Goal: Task Accomplishment & Management: Use online tool/utility

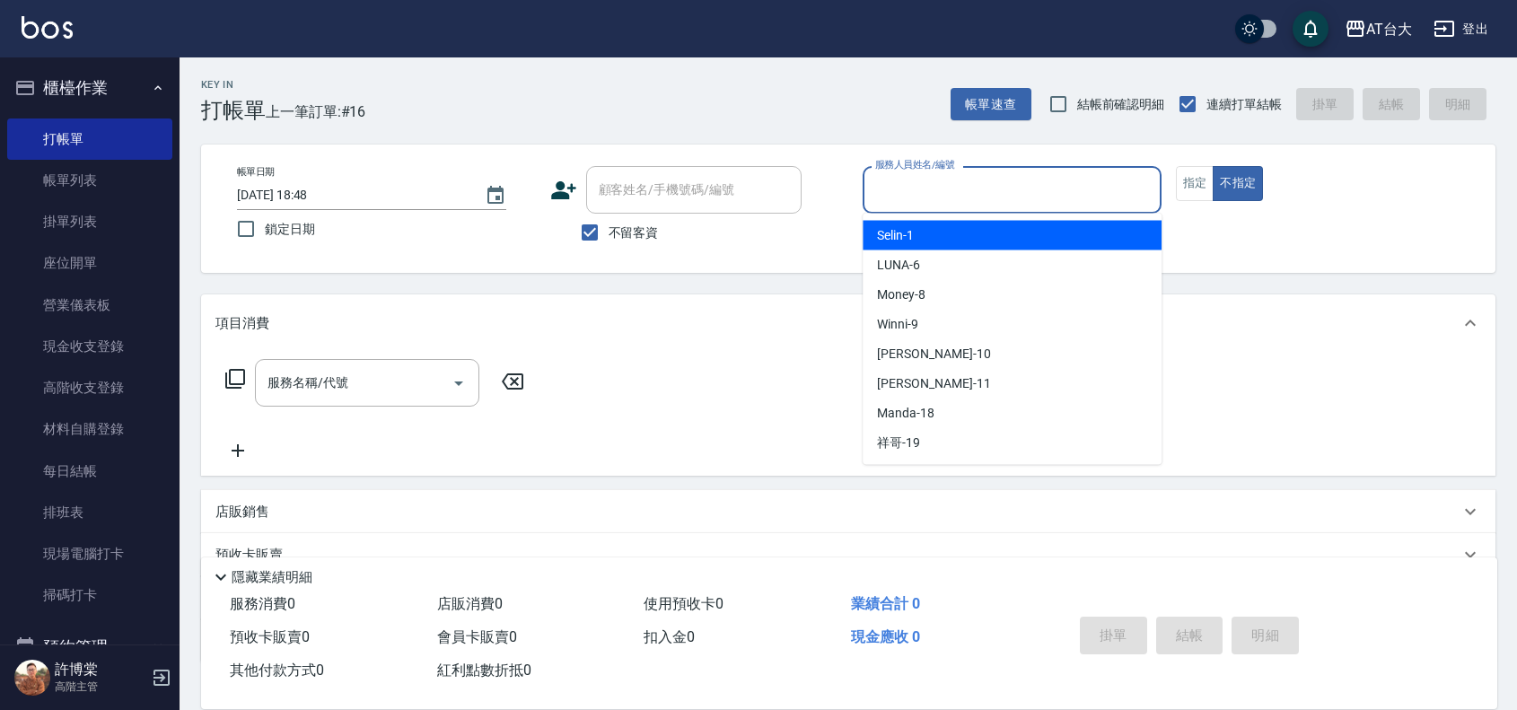
click at [913, 186] on input "服務人員姓名/編號" at bounding box center [1012, 189] width 283 height 31
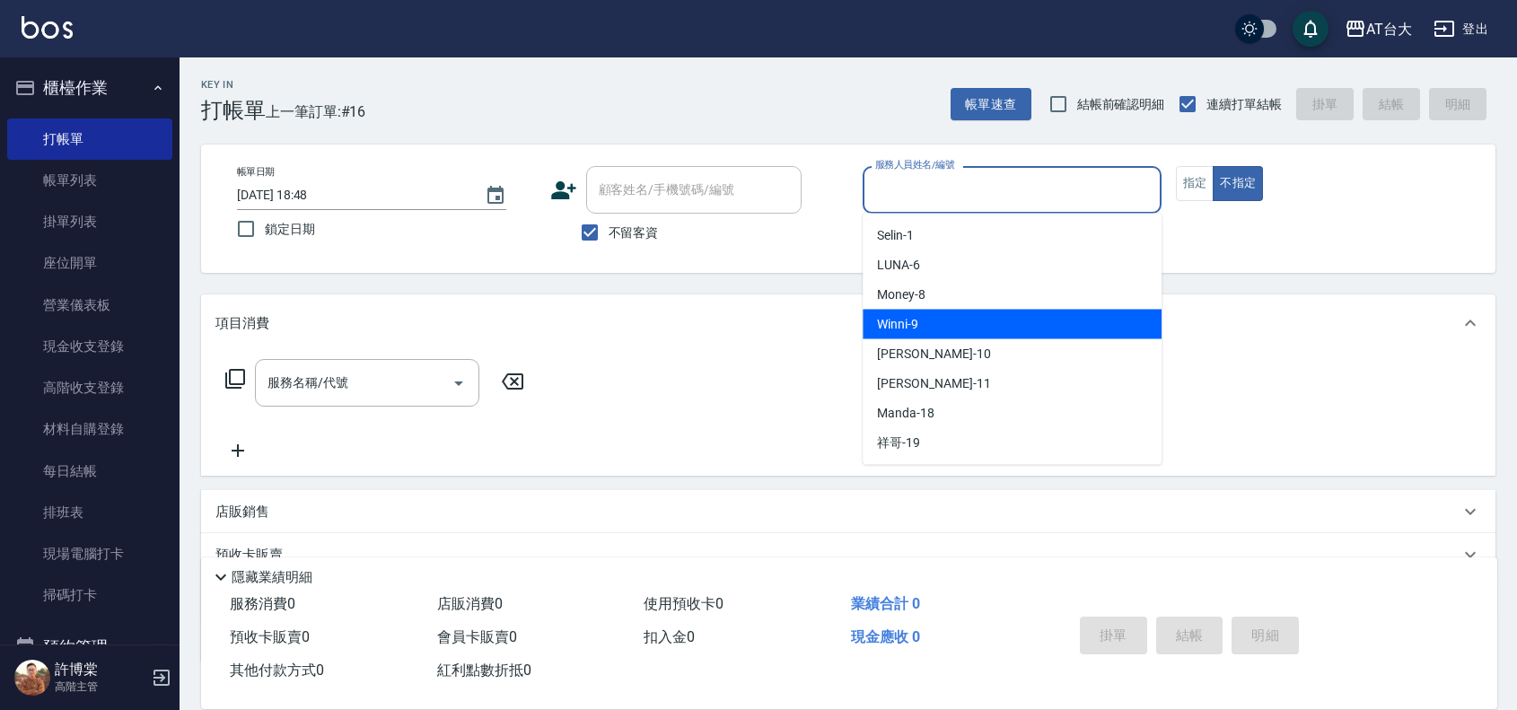
click at [1022, 315] on div "Winni -9" at bounding box center [1012, 325] width 299 height 30
type input "Winni-9"
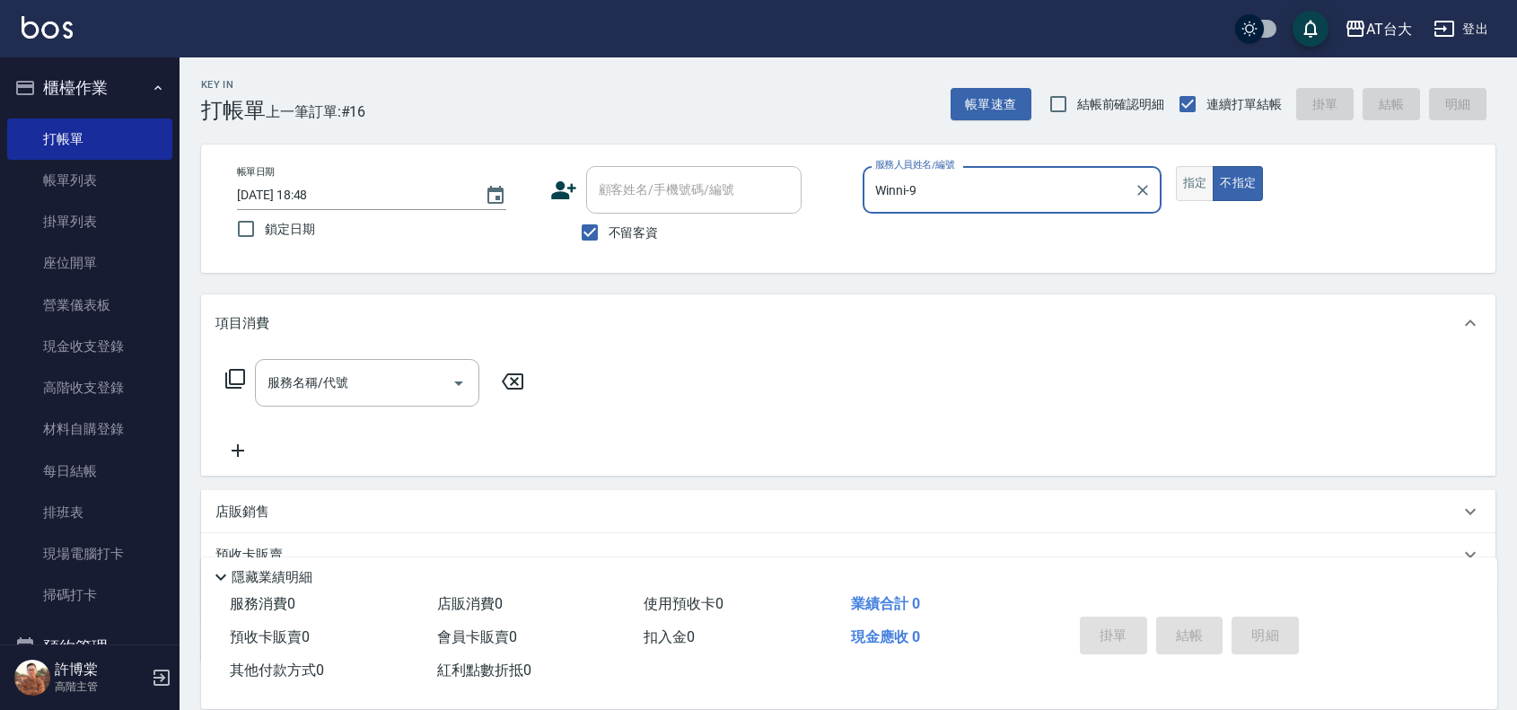
click at [1190, 180] on button "指定" at bounding box center [1195, 183] width 39 height 35
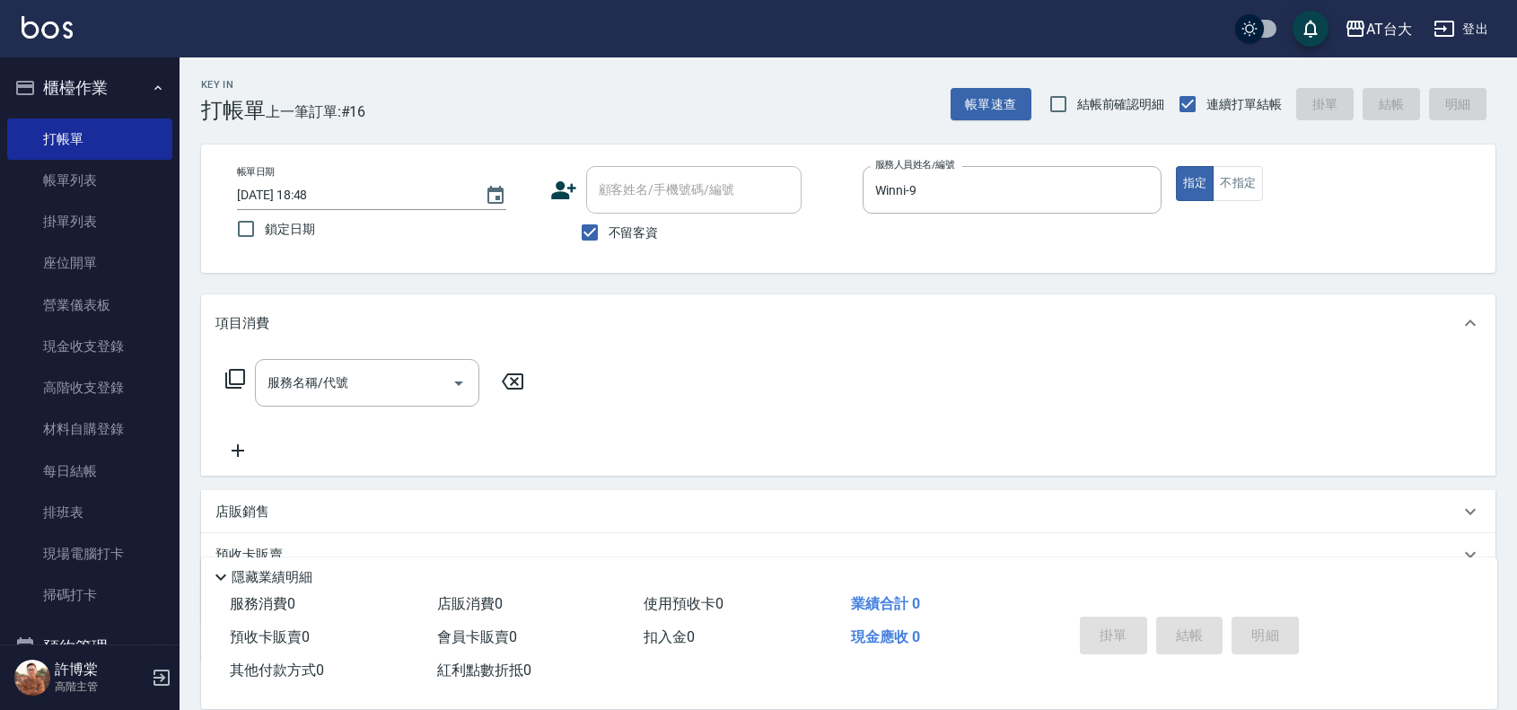
click at [356, 406] on div "服務名稱/代號" at bounding box center [367, 383] width 224 height 48
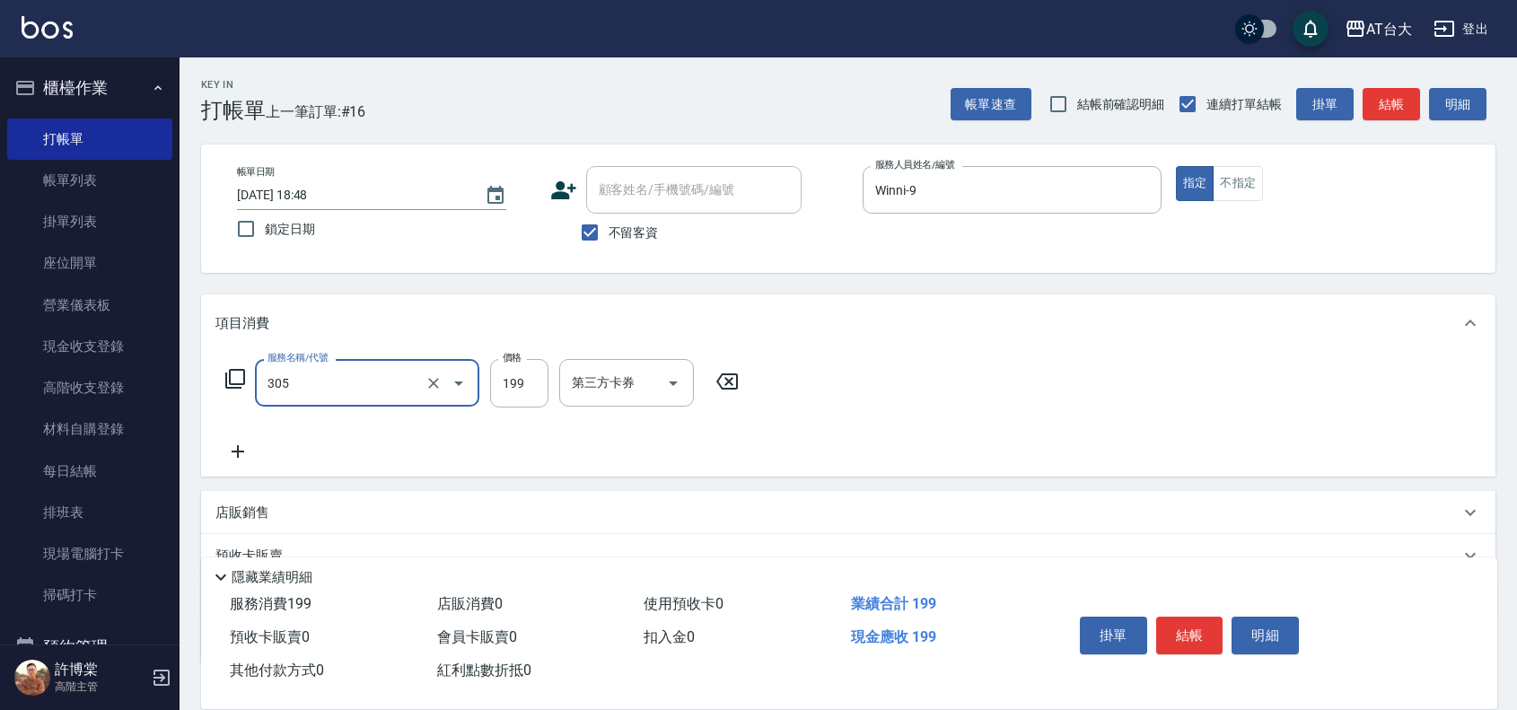
type input "剪髮(305)"
type input "250"
click at [1206, 627] on button "結帳" at bounding box center [1189, 636] width 67 height 38
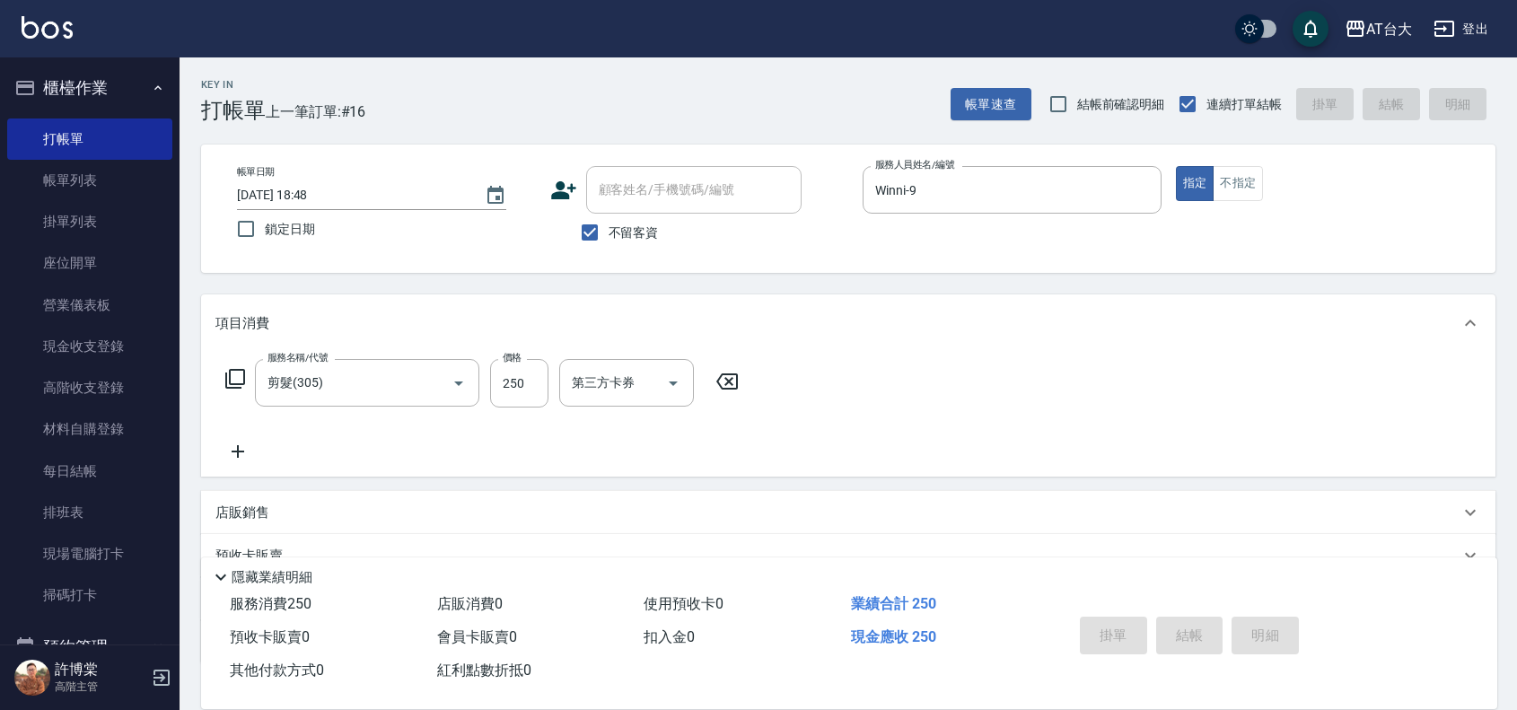
type input "[DATE] 19:24"
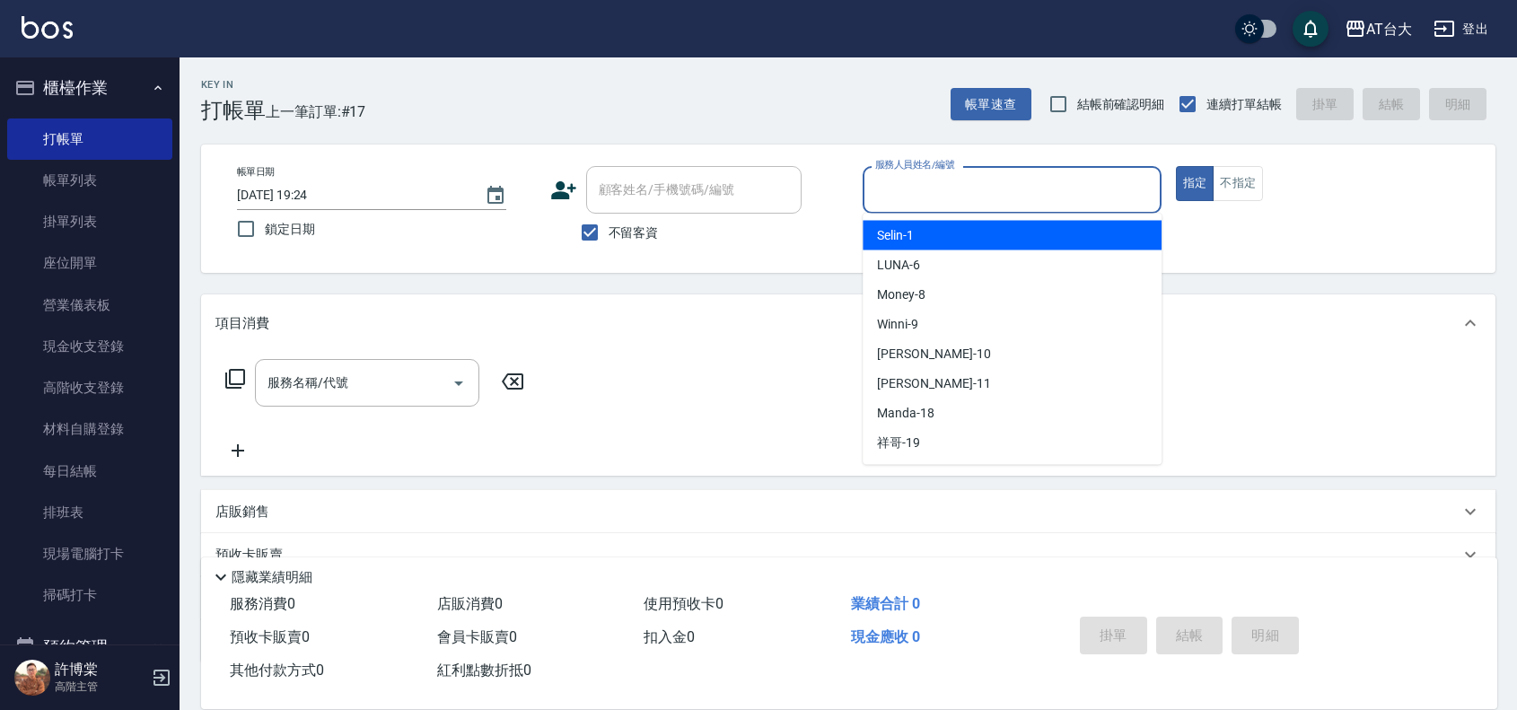
click at [986, 205] on input "服務人員姓名/編號" at bounding box center [1012, 189] width 283 height 31
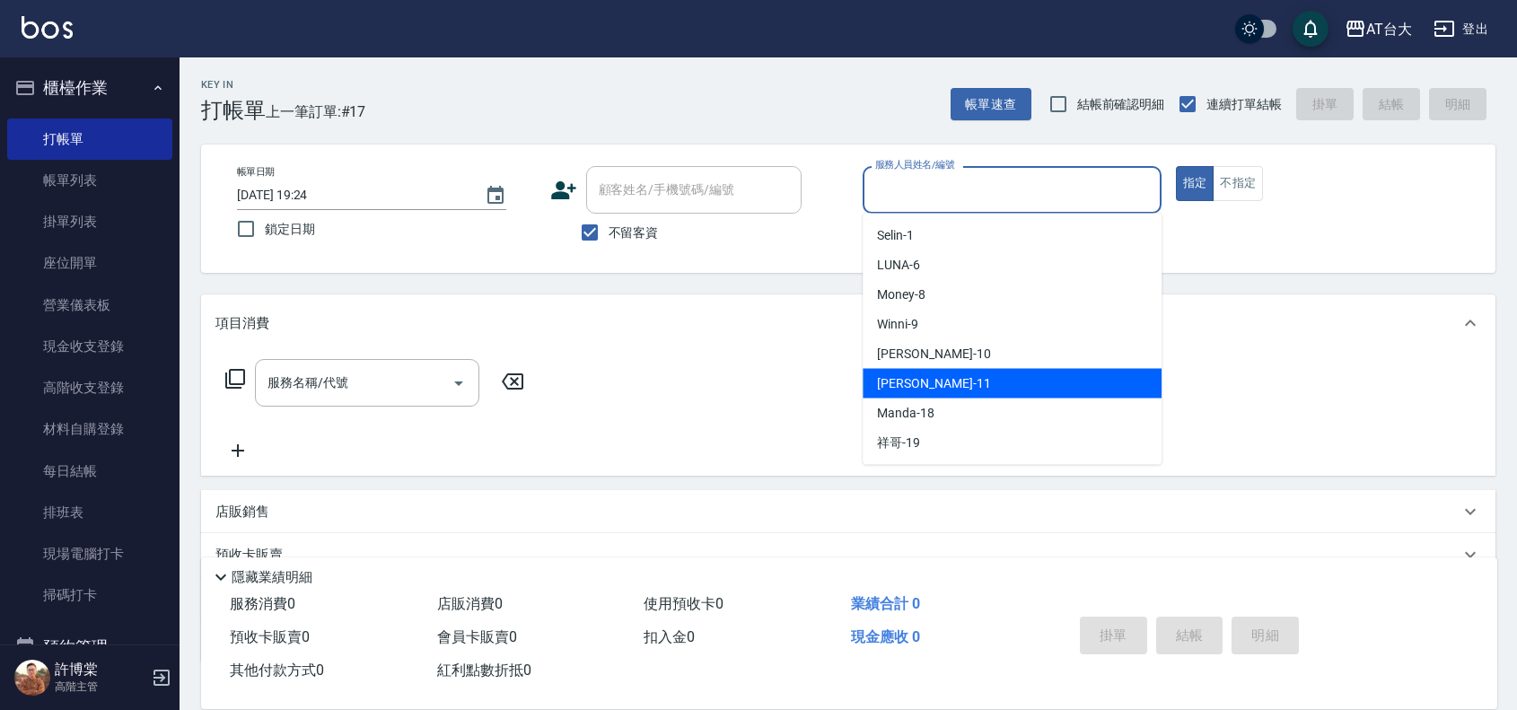
click at [1001, 392] on div "[PERSON_NAME] -11" at bounding box center [1012, 384] width 299 height 30
type input "[PERSON_NAME]-11"
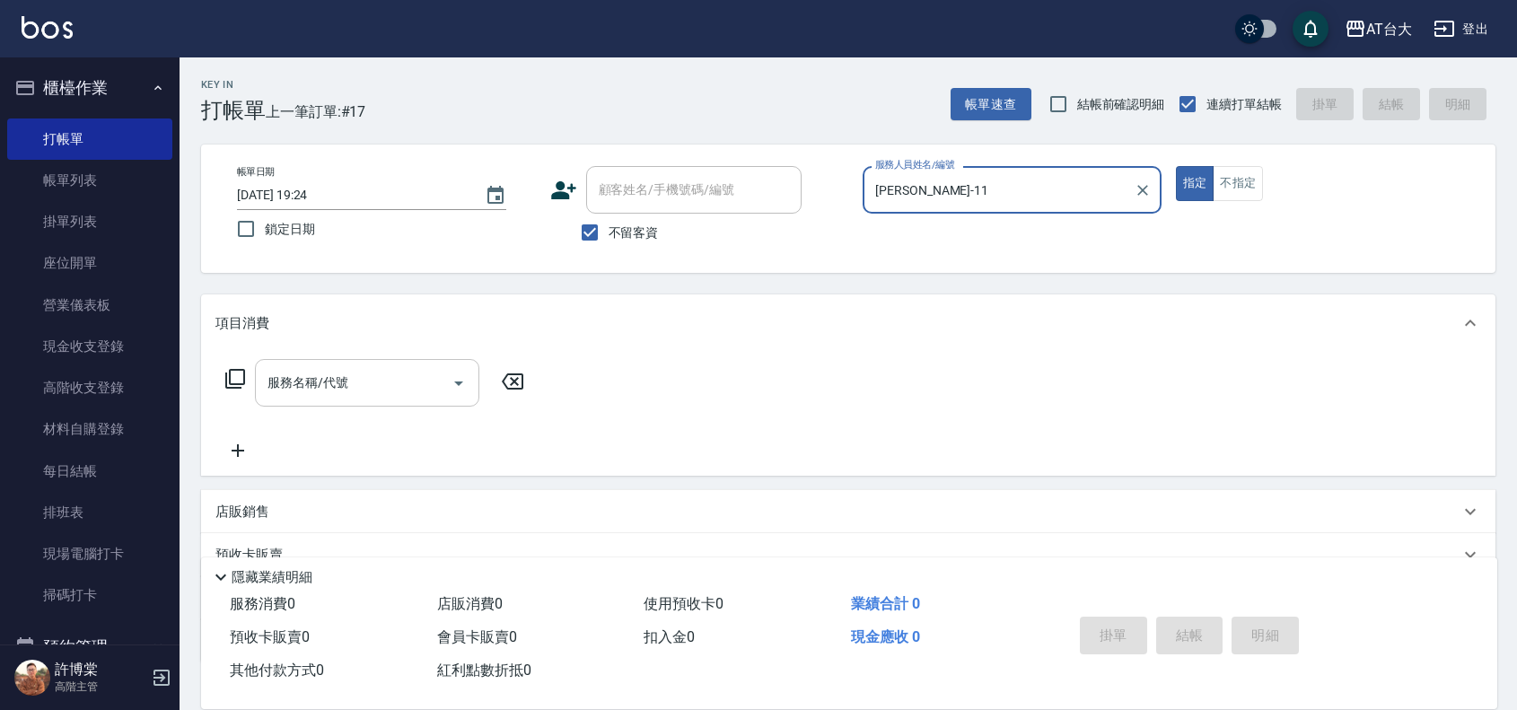
click at [334, 373] on div "服務名稱/代號 服務名稱/代號" at bounding box center [367, 383] width 224 height 48
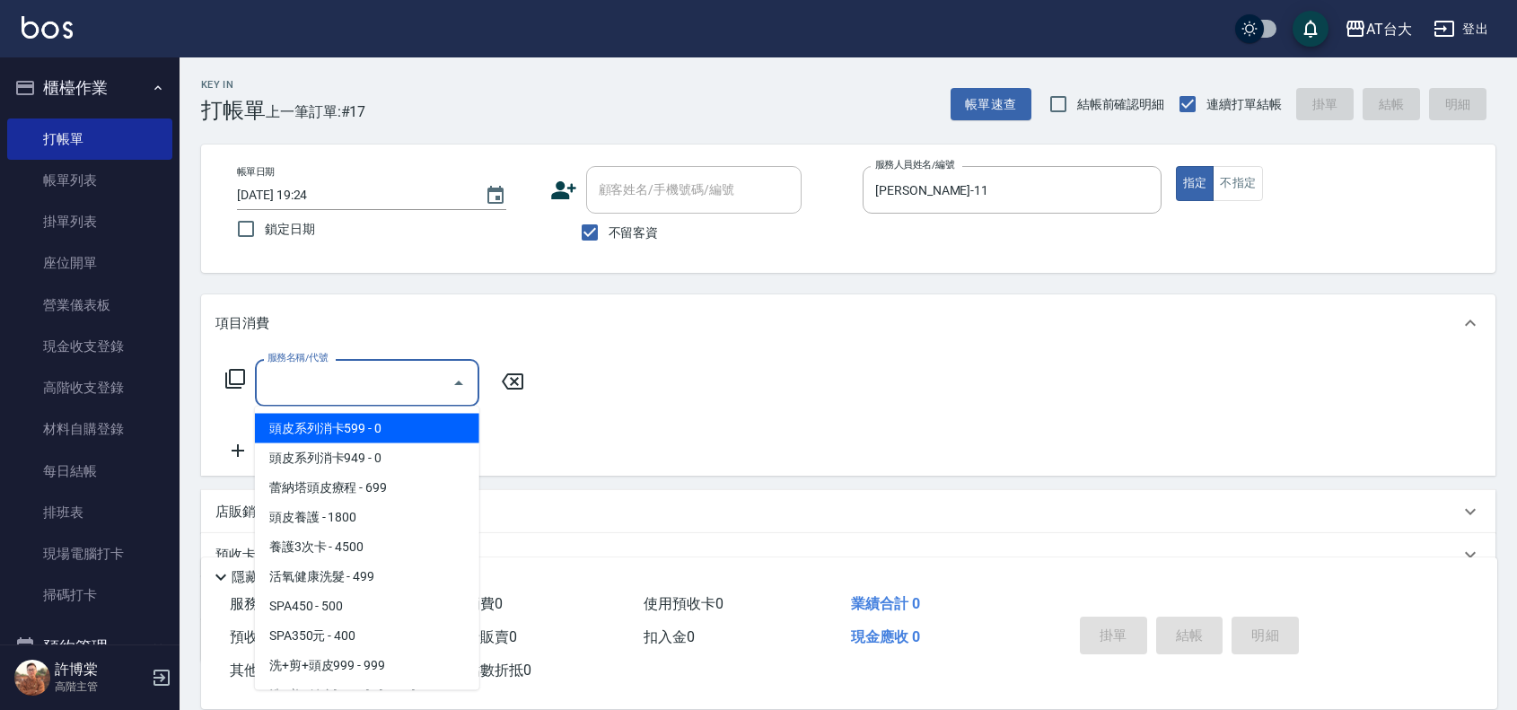
click at [364, 386] on input "服務名稱/代號" at bounding box center [353, 382] width 181 height 31
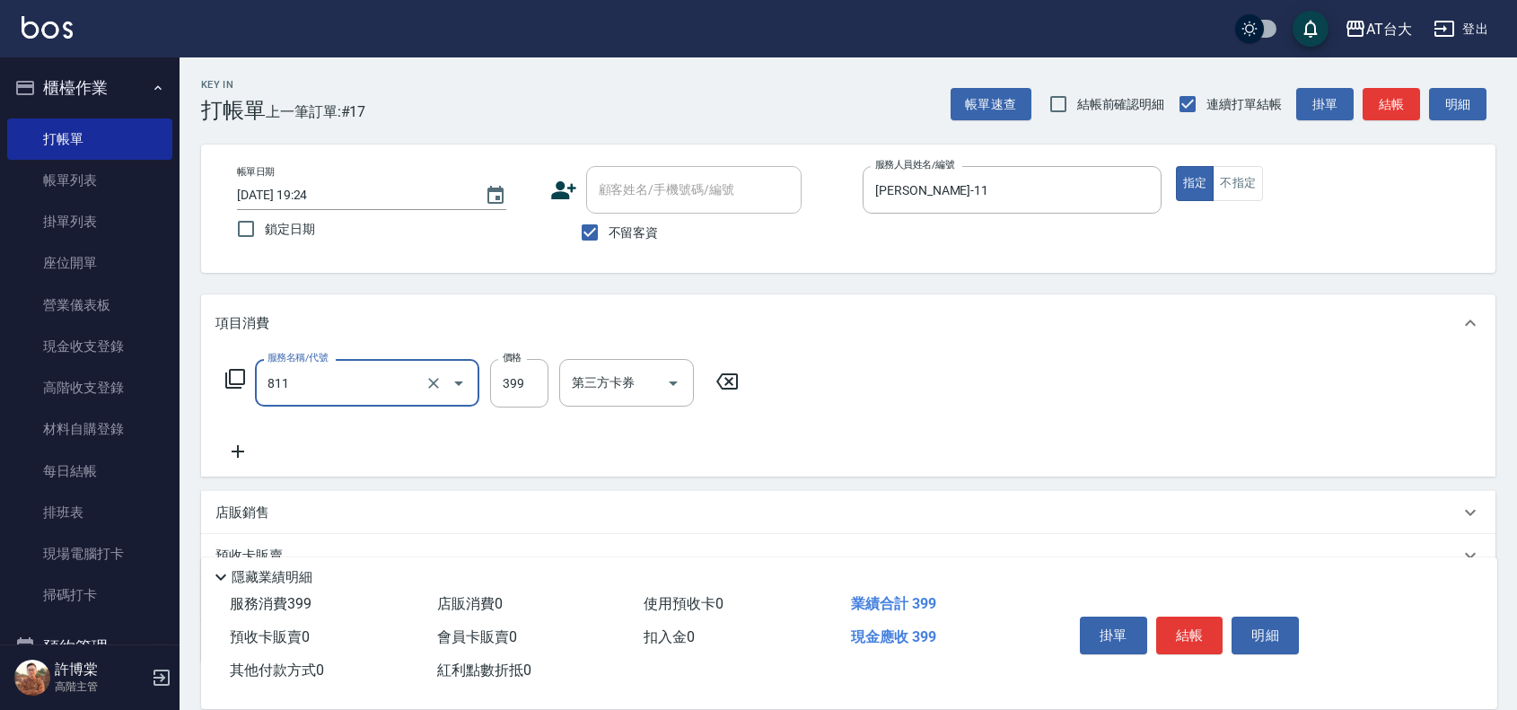
type input "洗+剪(811)"
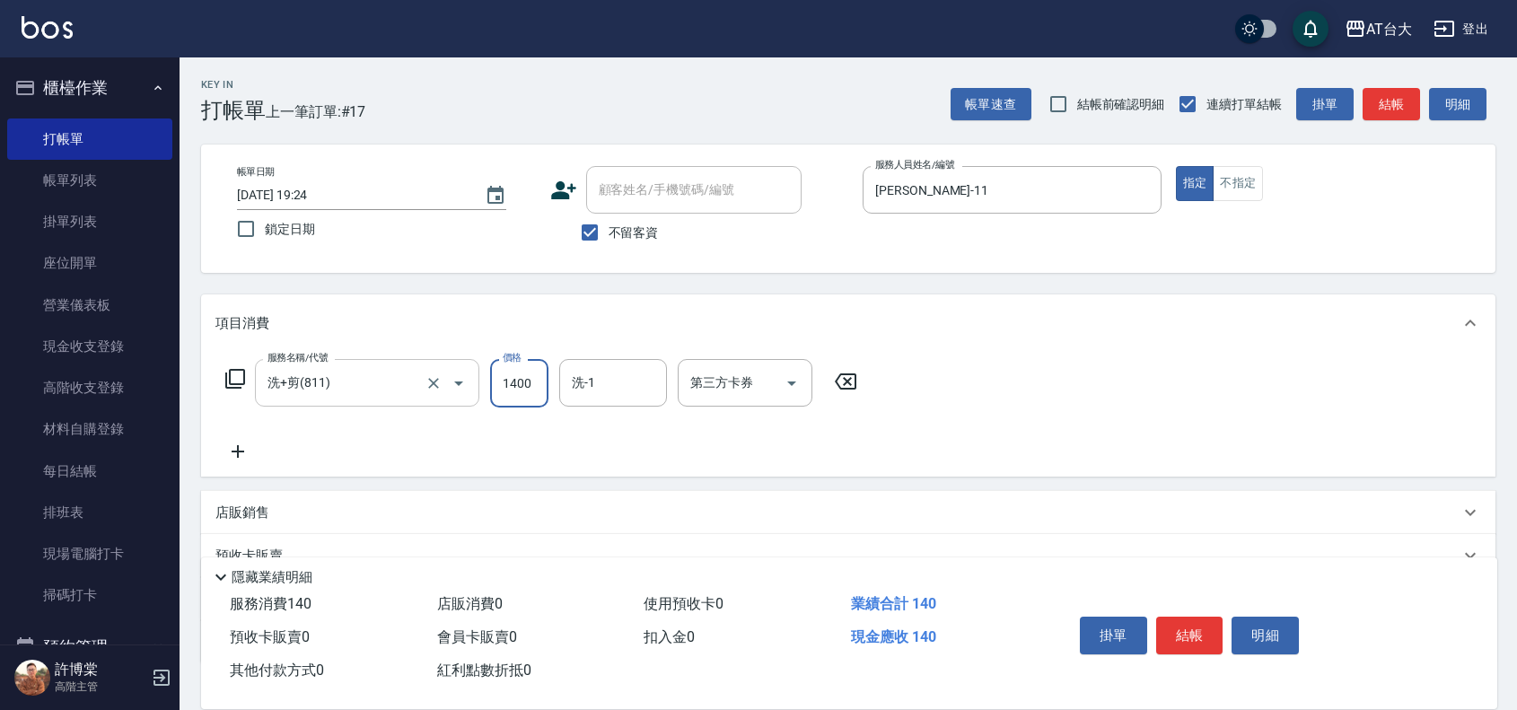
type input "1400"
click at [1198, 618] on button "結帳" at bounding box center [1189, 636] width 67 height 38
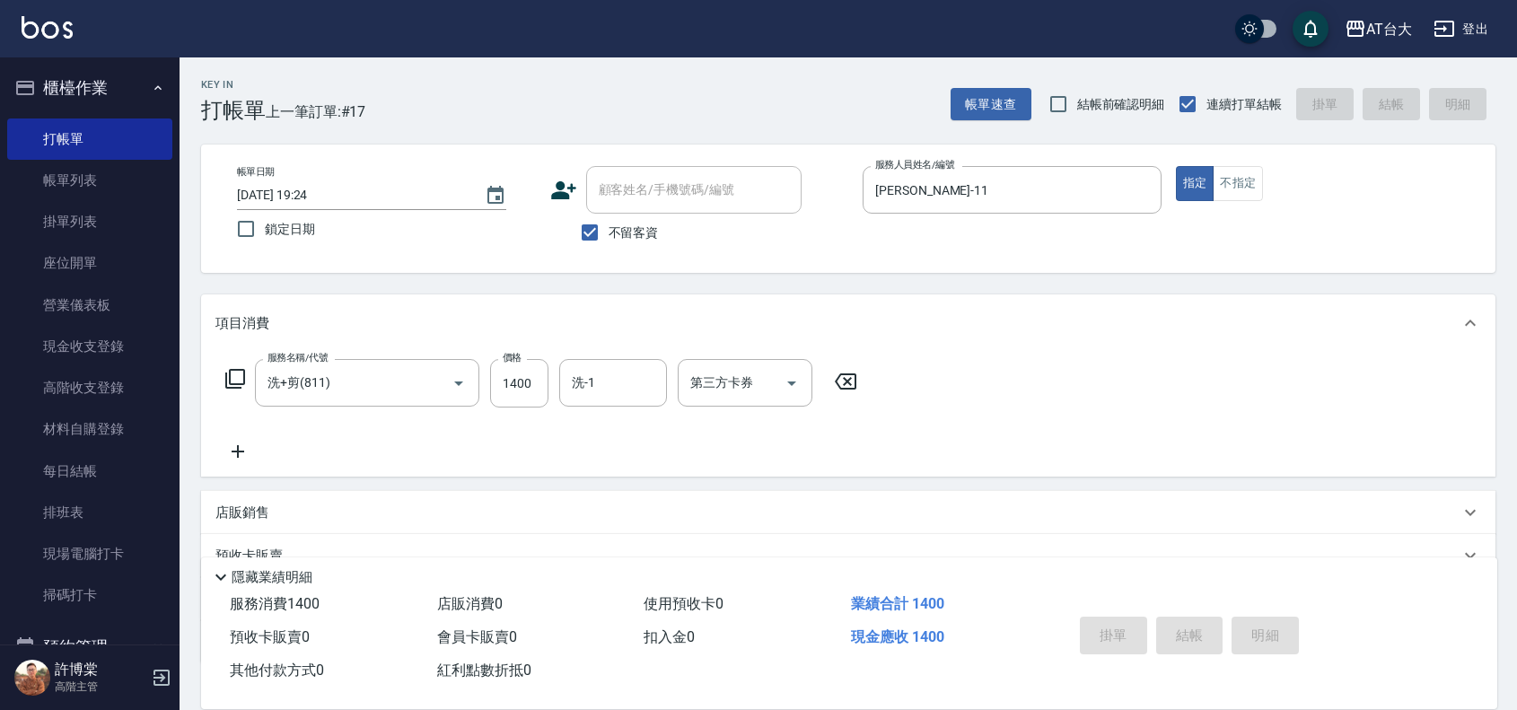
type input "[DATE] 19:44"
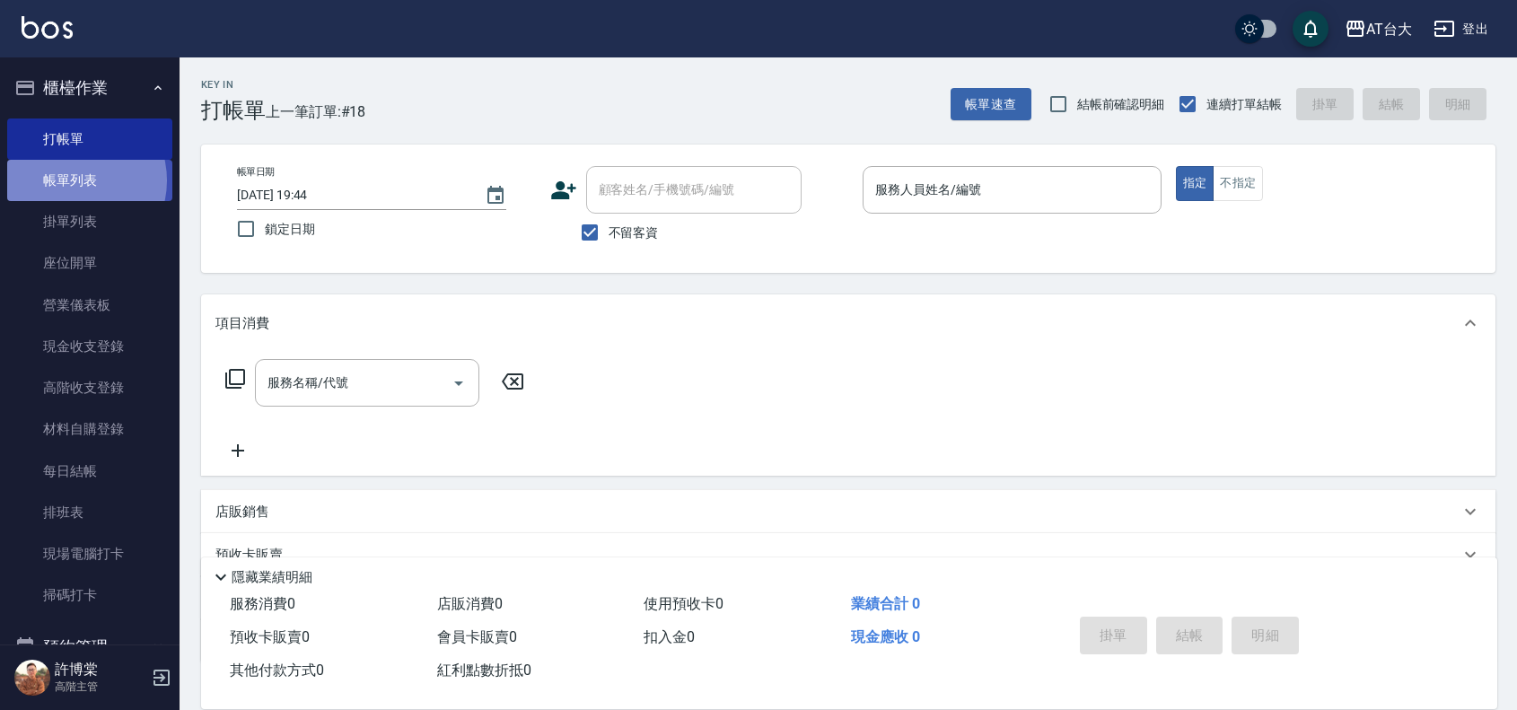
click at [72, 180] on link "帳單列表" at bounding box center [89, 180] width 165 height 41
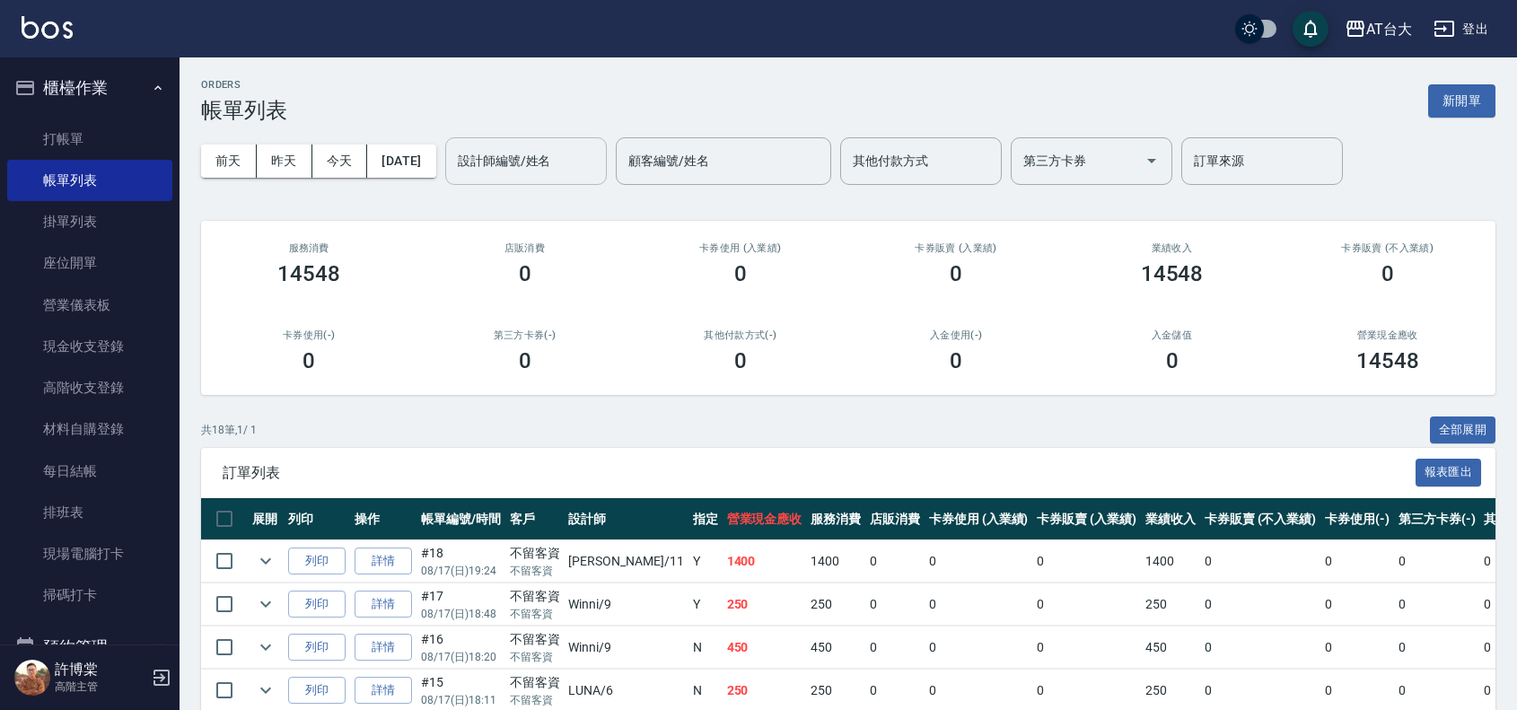
click at [522, 181] on div "設計師編號/姓名" at bounding box center [526, 161] width 162 height 48
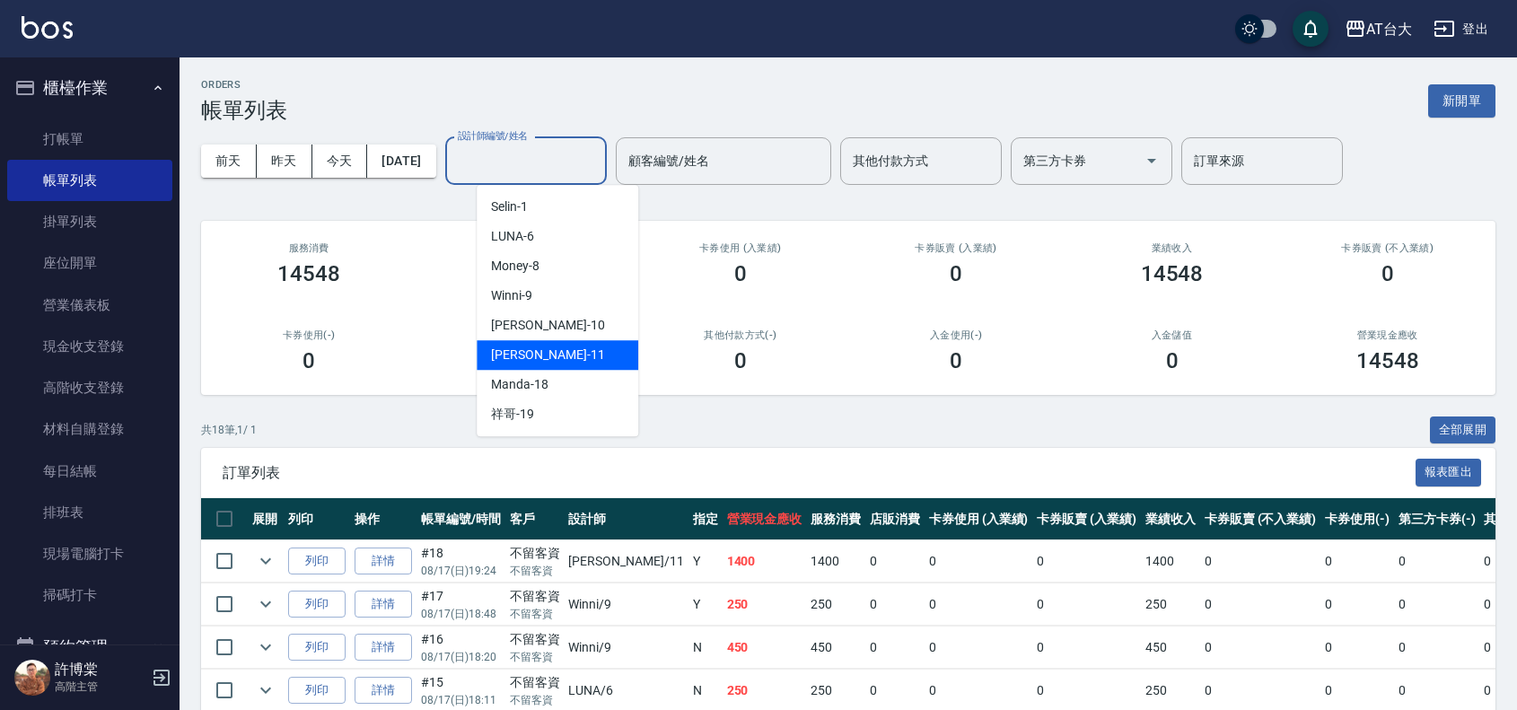
click at [546, 359] on span "[PERSON_NAME] -11" at bounding box center [547, 355] width 113 height 19
click at [566, 167] on input "[PERSON_NAME]-11" at bounding box center [512, 160] width 118 height 31
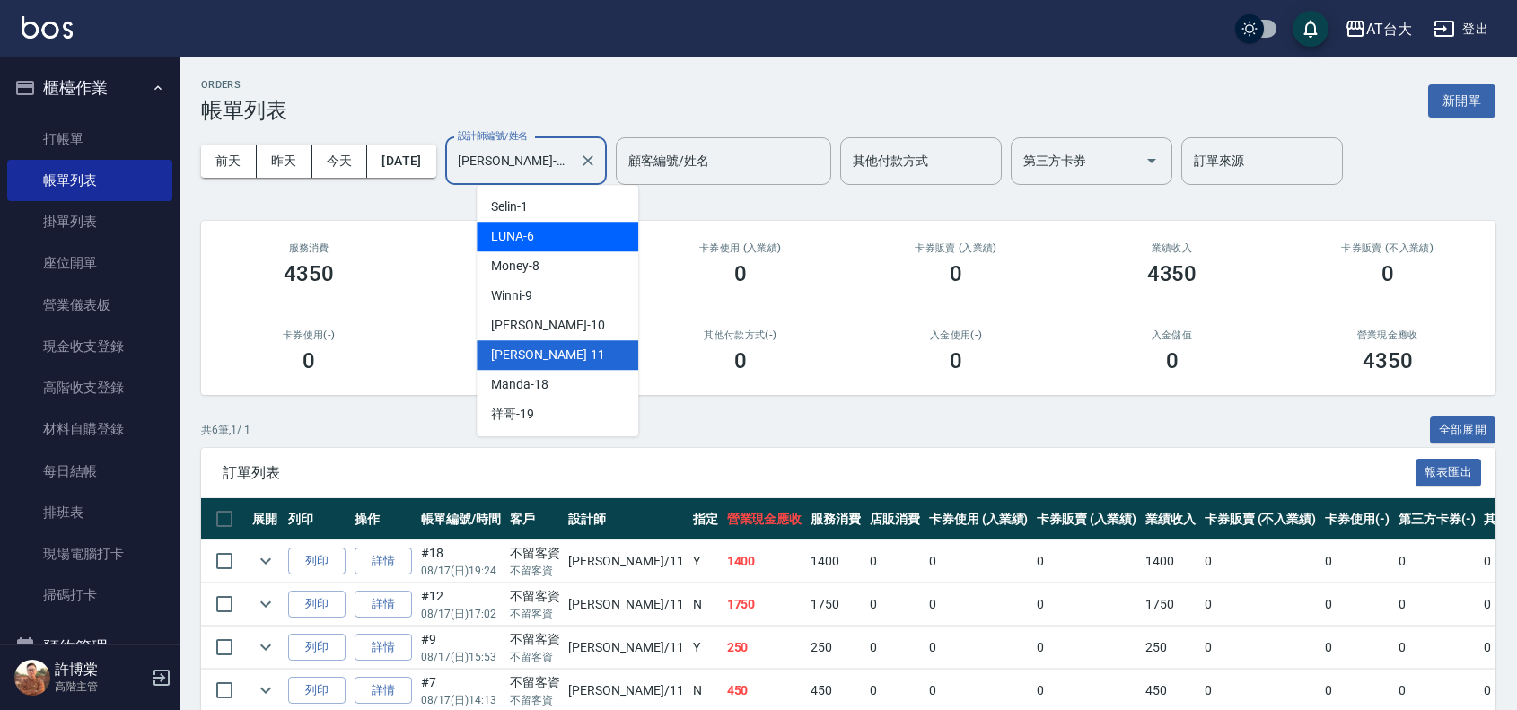
click at [571, 243] on div "LUNA -6" at bounding box center [558, 237] width 162 height 30
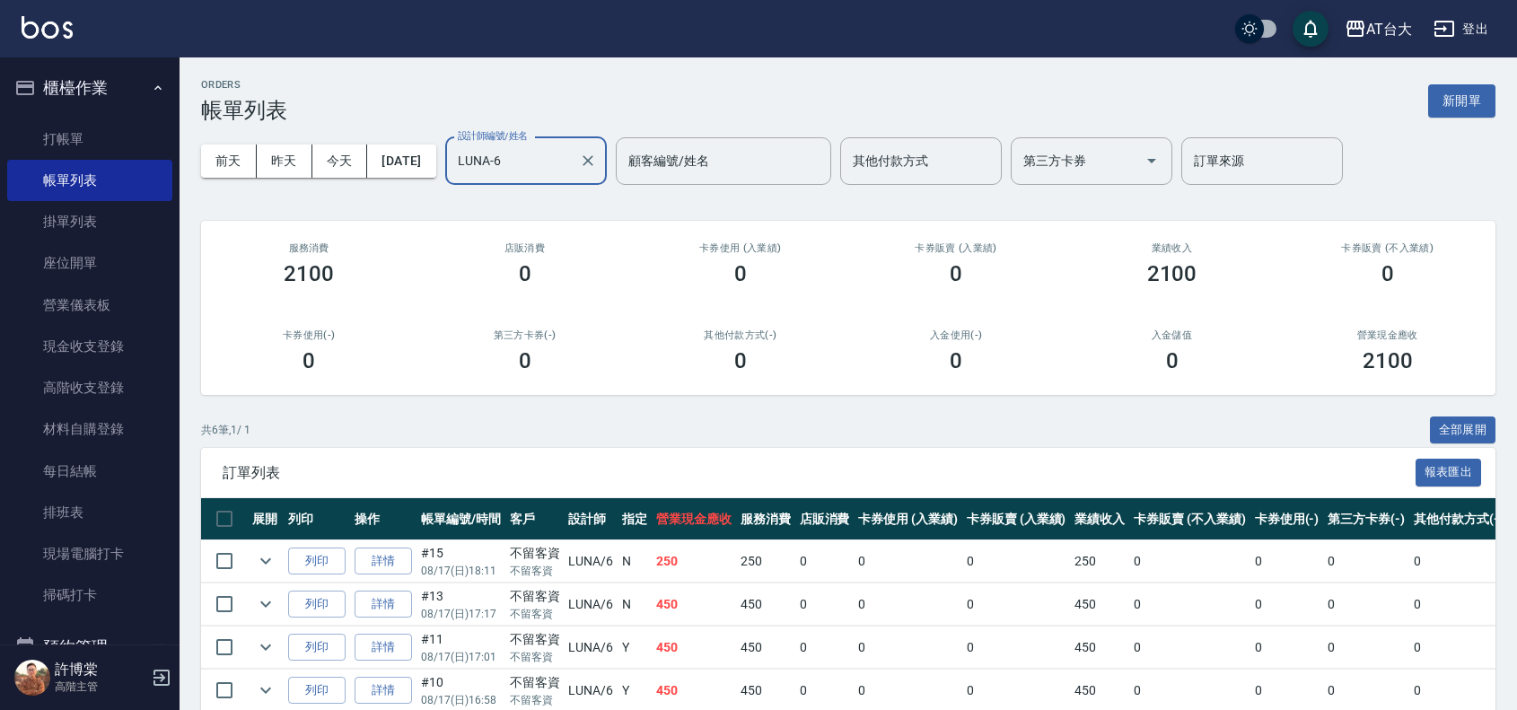
click at [571, 169] on input "LUNA-6" at bounding box center [512, 160] width 118 height 31
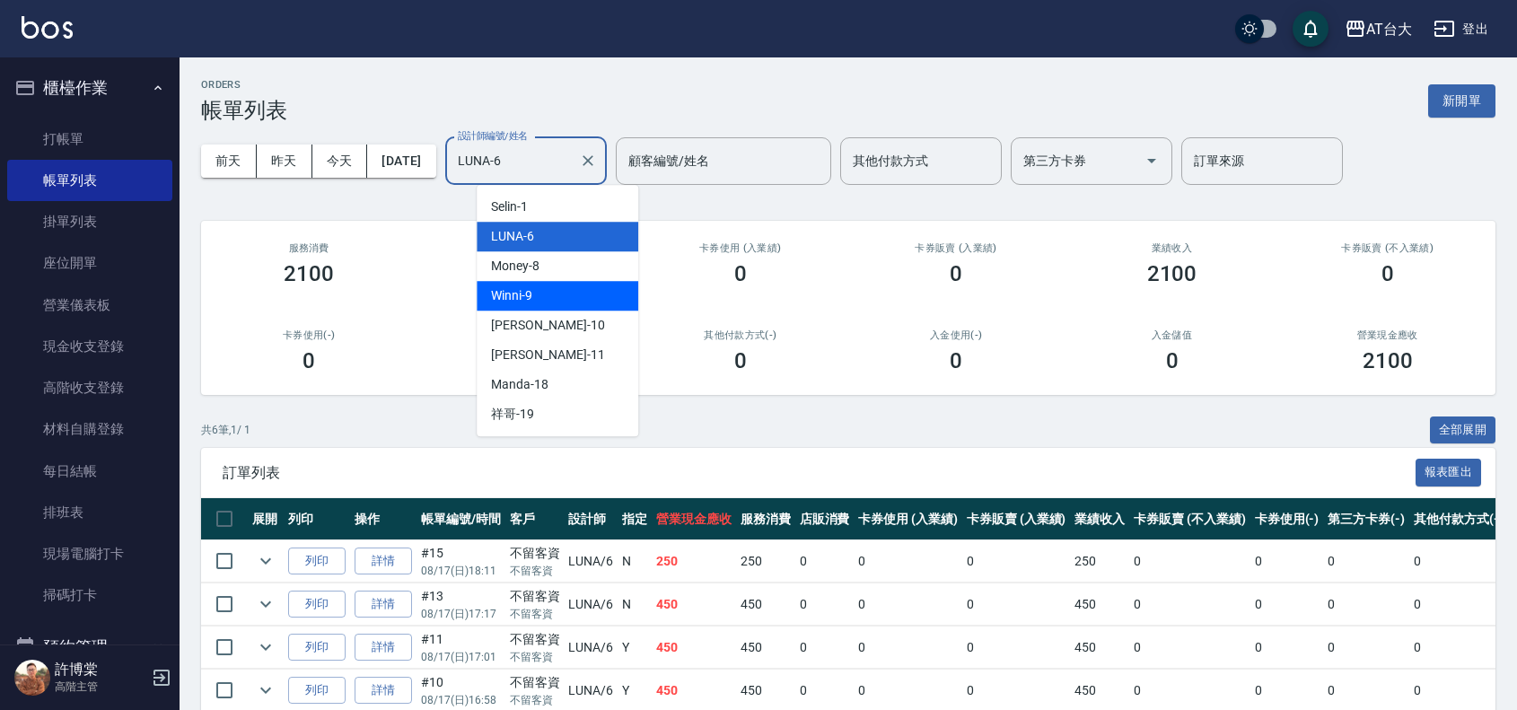
click at [564, 293] on div "Winni -9" at bounding box center [558, 296] width 162 height 30
type input "Winni-9"
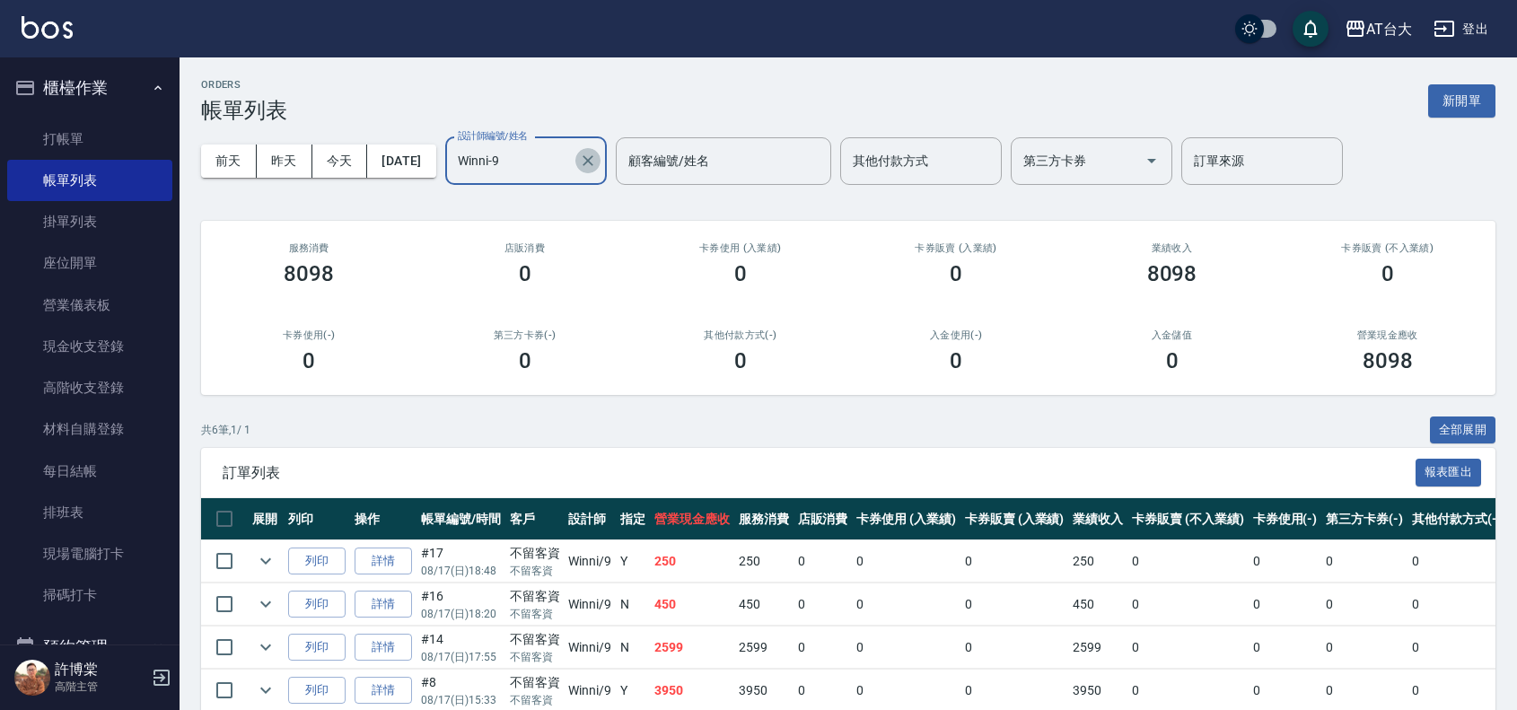
click at [593, 162] on icon "Clear" at bounding box center [588, 160] width 11 height 11
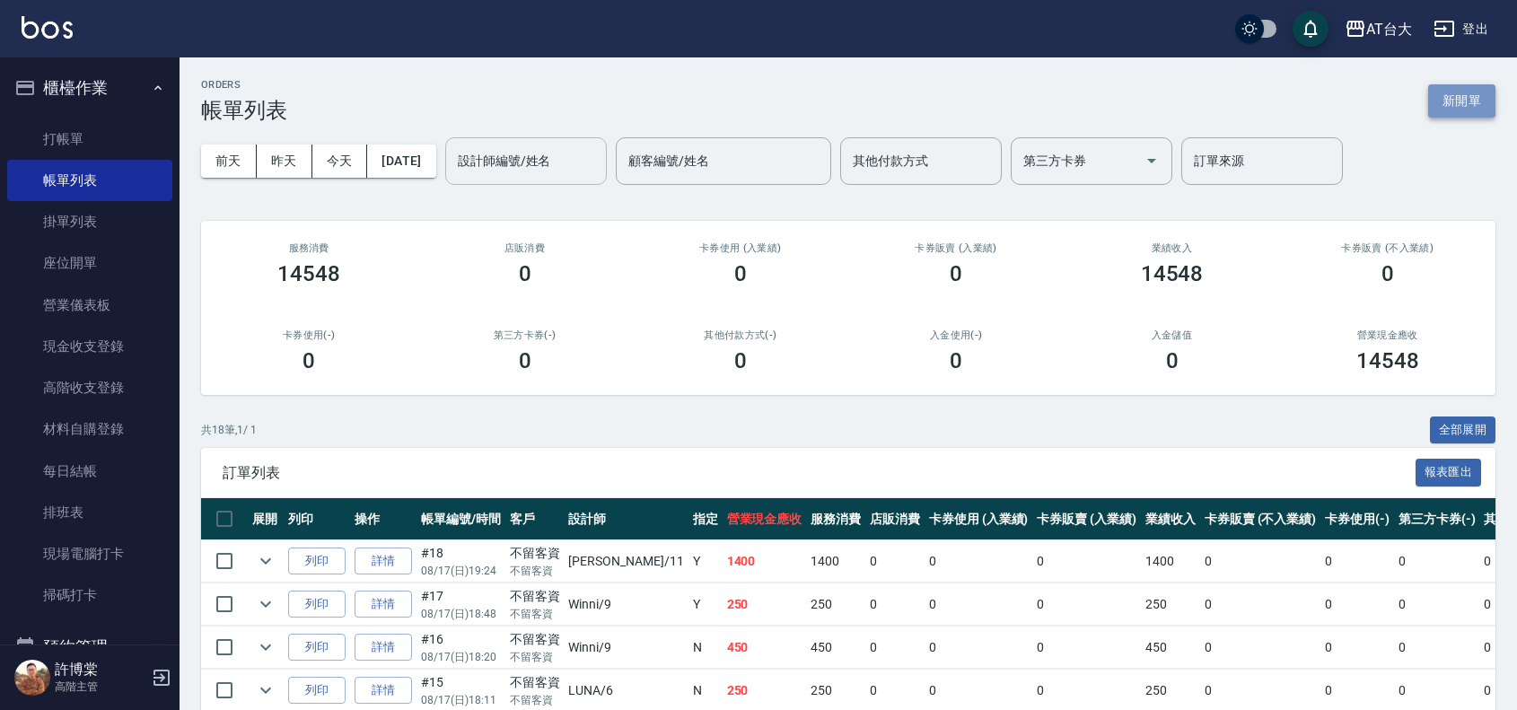
click at [1443, 99] on button "新開單" at bounding box center [1461, 100] width 67 height 33
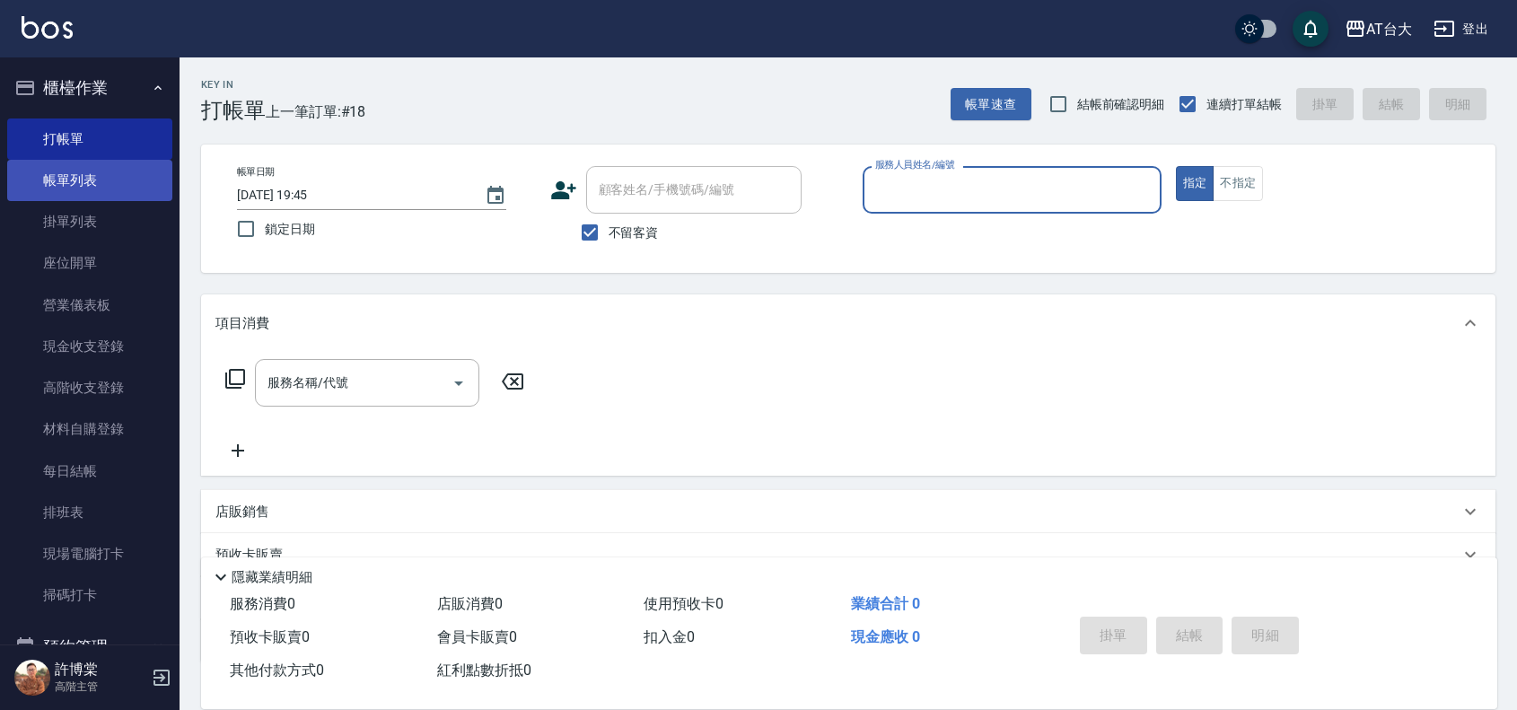
click at [113, 187] on link "帳單列表" at bounding box center [89, 180] width 165 height 41
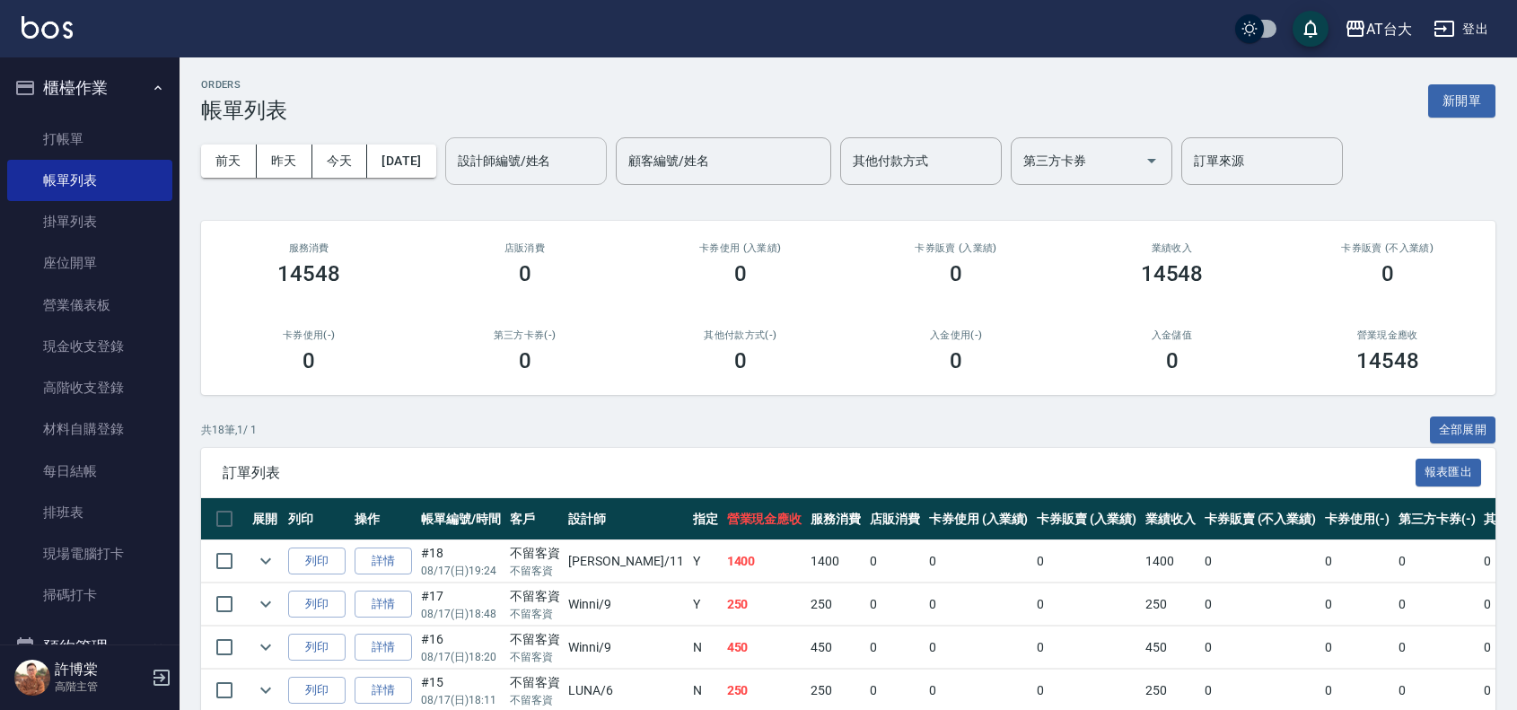
click at [563, 158] on input "設計師編號/姓名" at bounding box center [525, 160] width 145 height 31
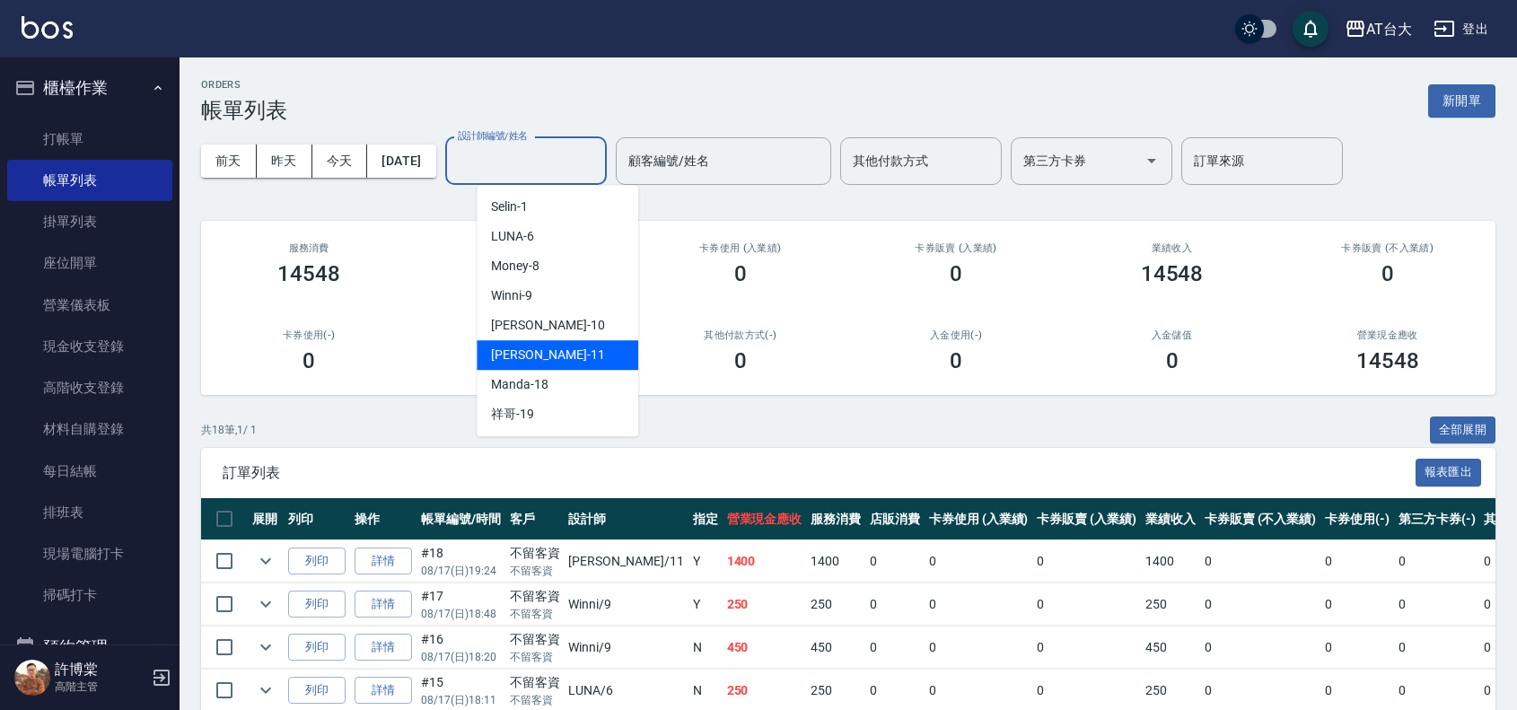
click at [592, 357] on div "[PERSON_NAME] -11" at bounding box center [558, 355] width 162 height 30
click at [549, 164] on input "[PERSON_NAME]-11" at bounding box center [512, 160] width 118 height 31
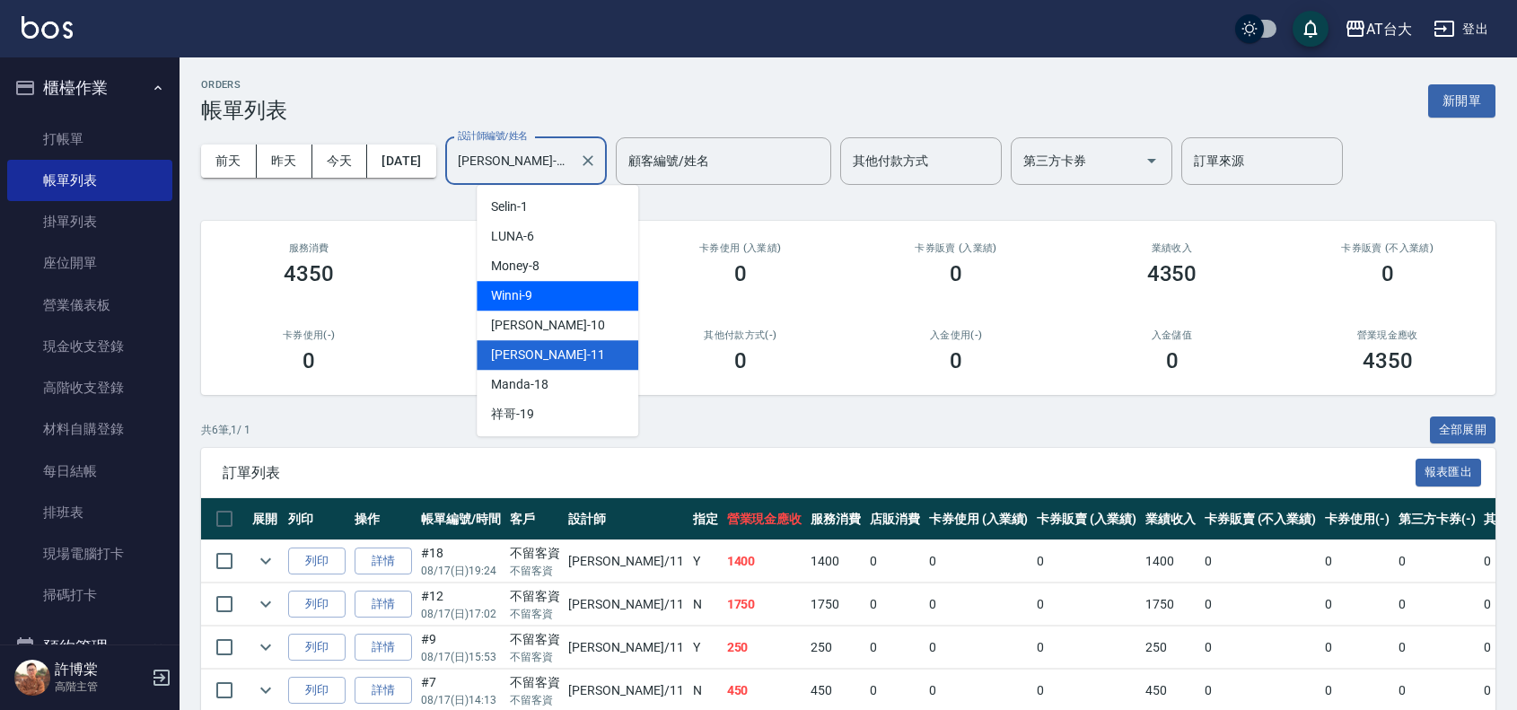
click at [575, 299] on div "Winni -9" at bounding box center [558, 296] width 162 height 30
type input "Winni-9"
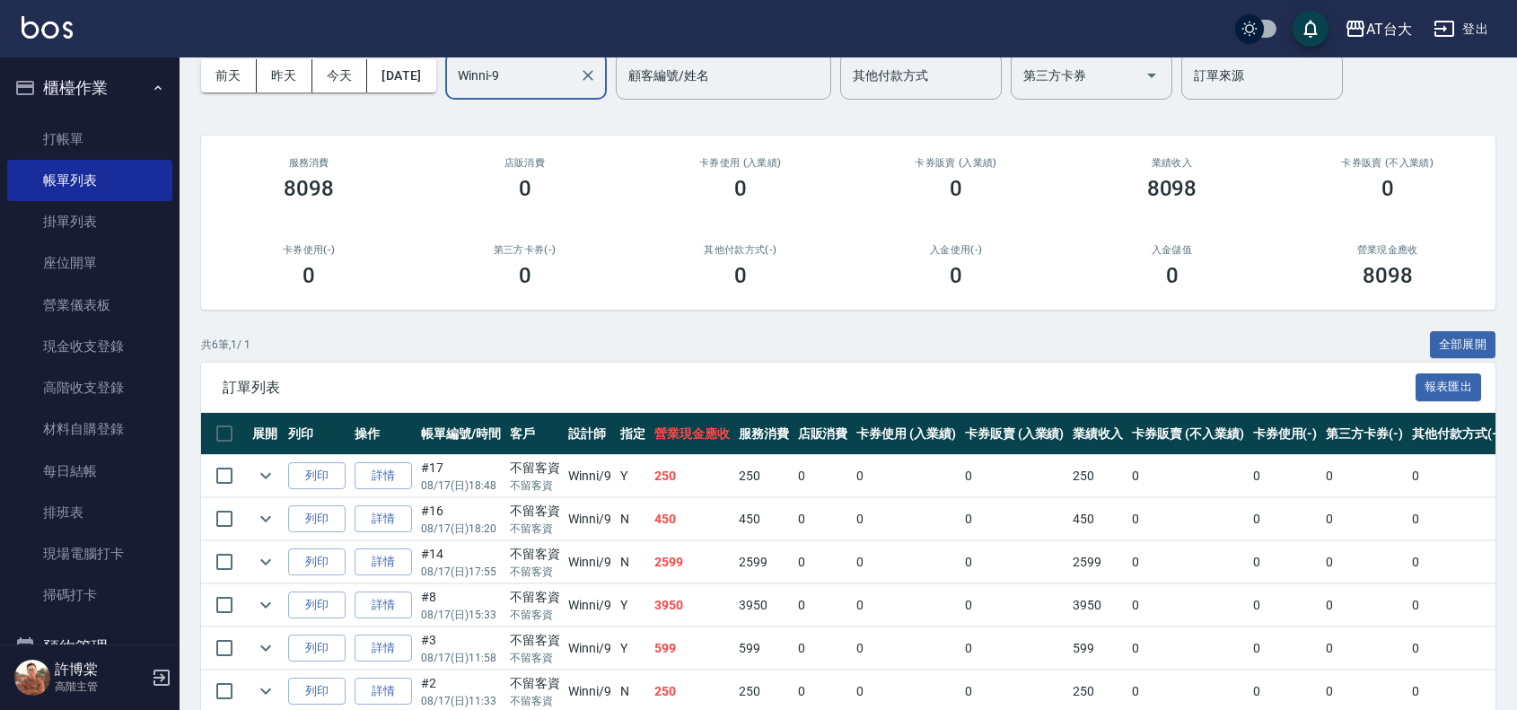
scroll to position [178, 0]
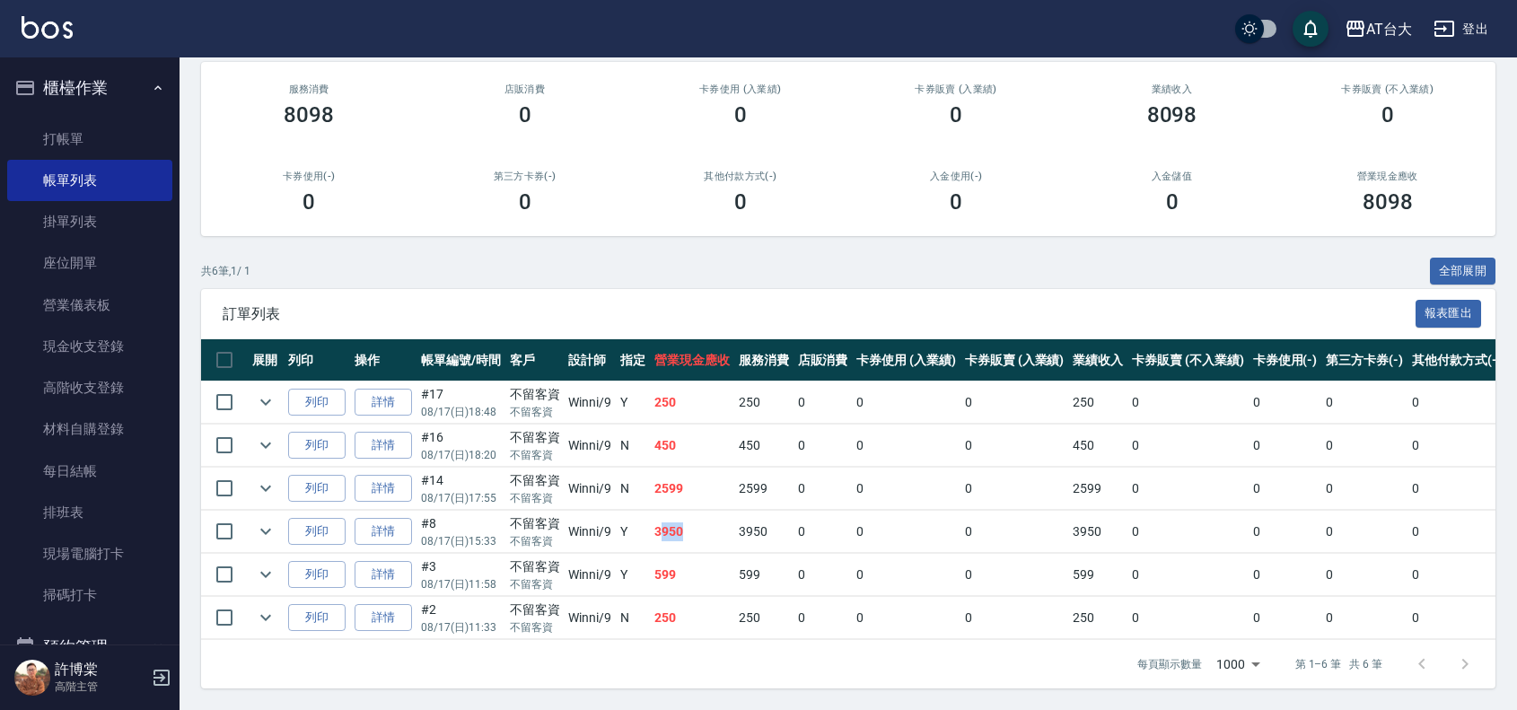
drag, startPoint x: 658, startPoint y: 514, endPoint x: 703, endPoint y: 514, distance: 44.9
click at [703, 514] on td "3950" at bounding box center [692, 532] width 84 height 42
click at [751, 516] on td "3950" at bounding box center [763, 532] width 59 height 42
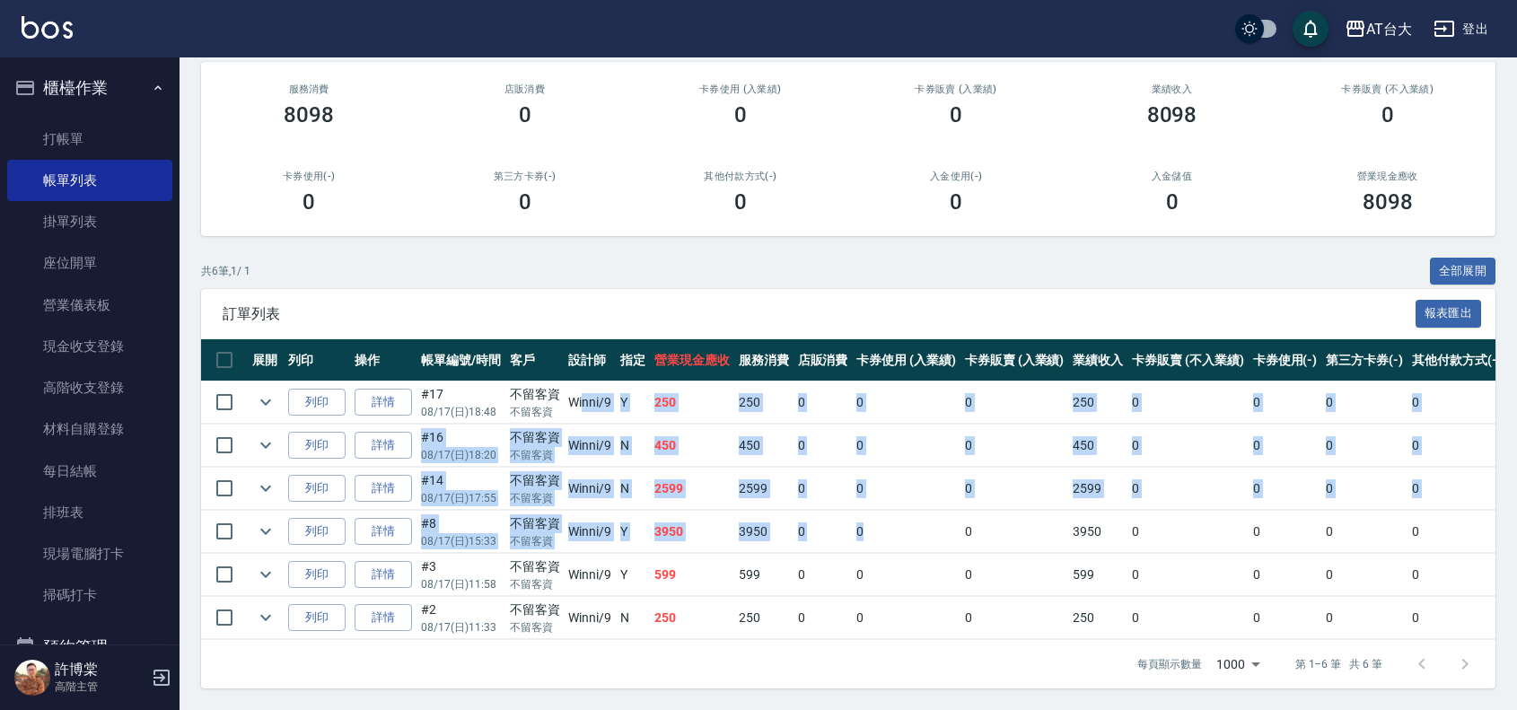
drag, startPoint x: 876, startPoint y: 498, endPoint x: 582, endPoint y: 386, distance: 315.1
click at [582, 386] on tbody "列印 詳情 #17 08/17 (日) 18:48 不留客資 不留客資 Winni /9 Y 250 250 0 0 0 250 0 0 0 0 0 列印 詳…" at bounding box center [936, 511] width 1471 height 259
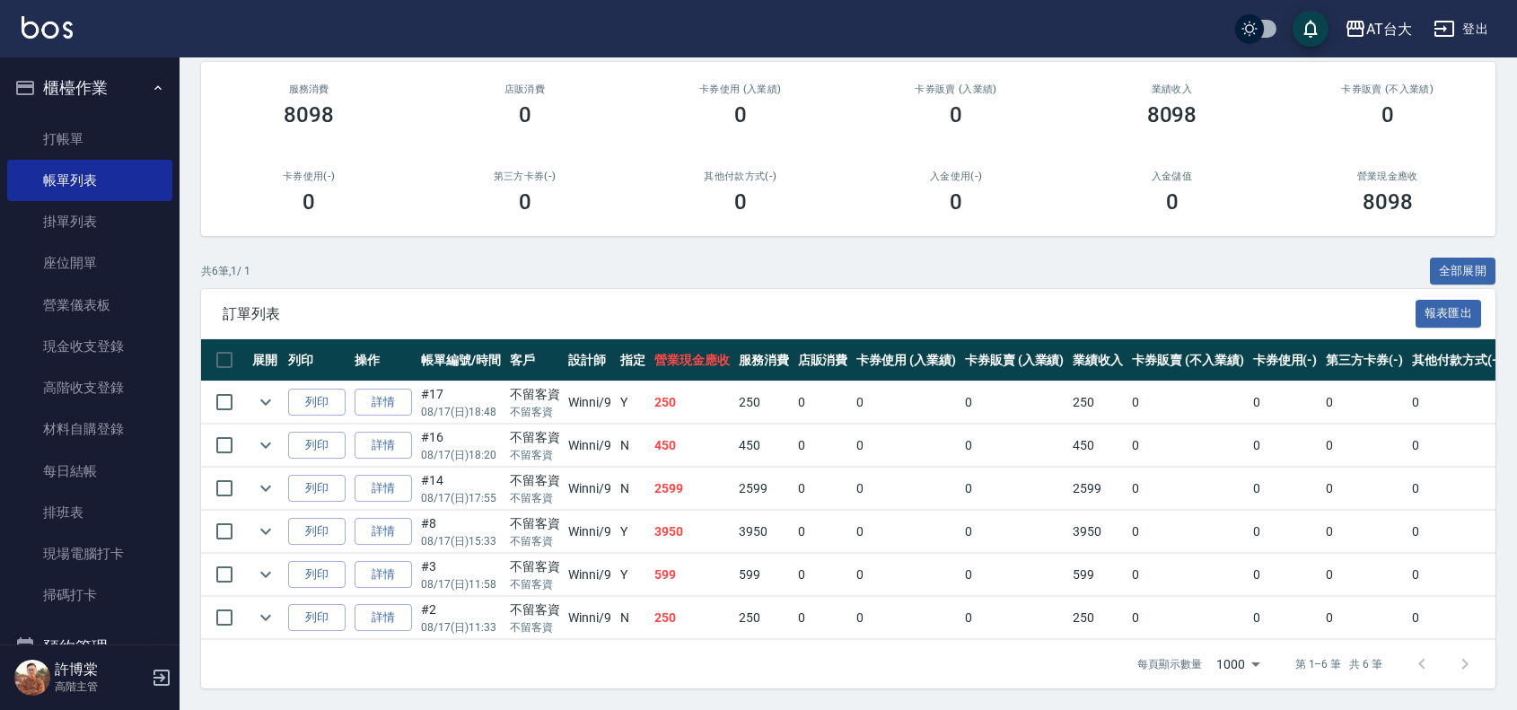
click at [895, 557] on td "0" at bounding box center [906, 575] width 109 height 42
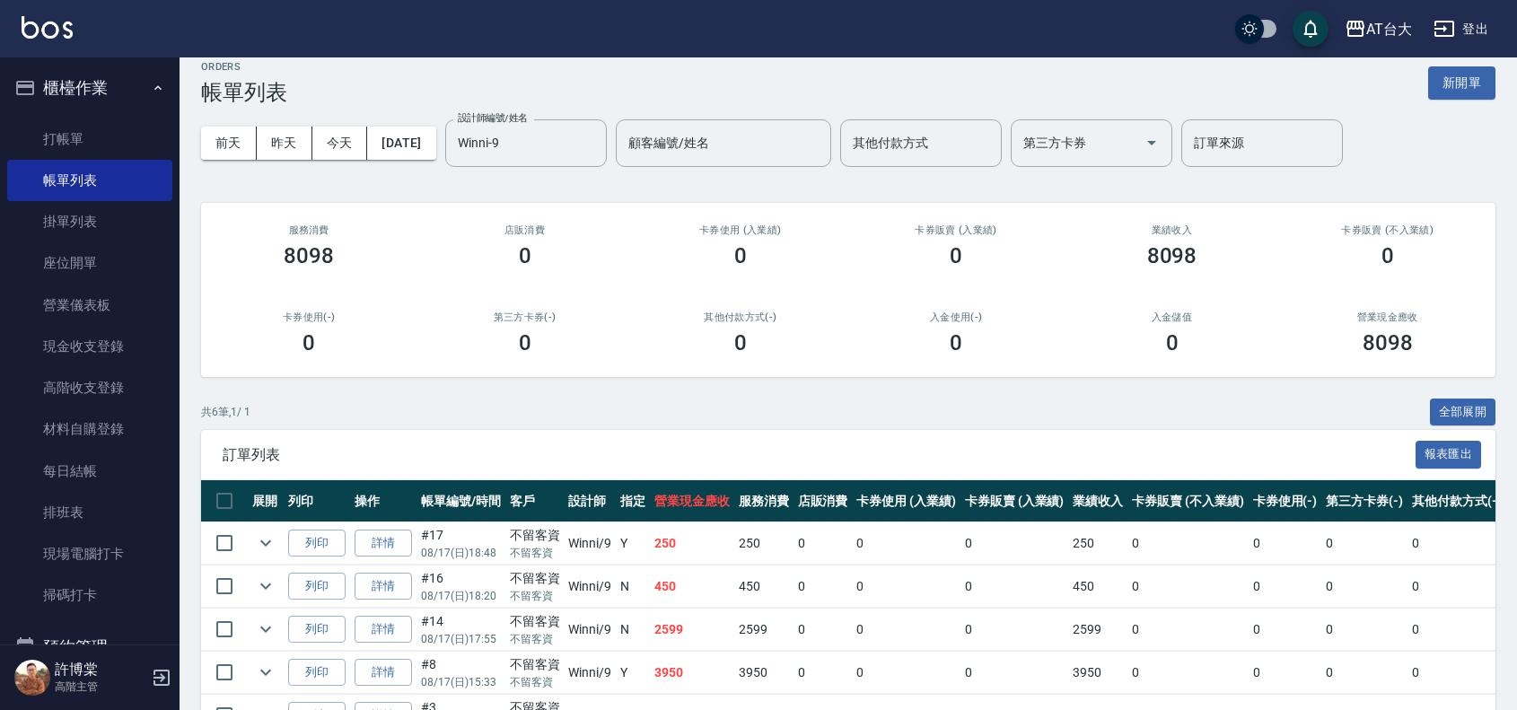
scroll to position [0, 0]
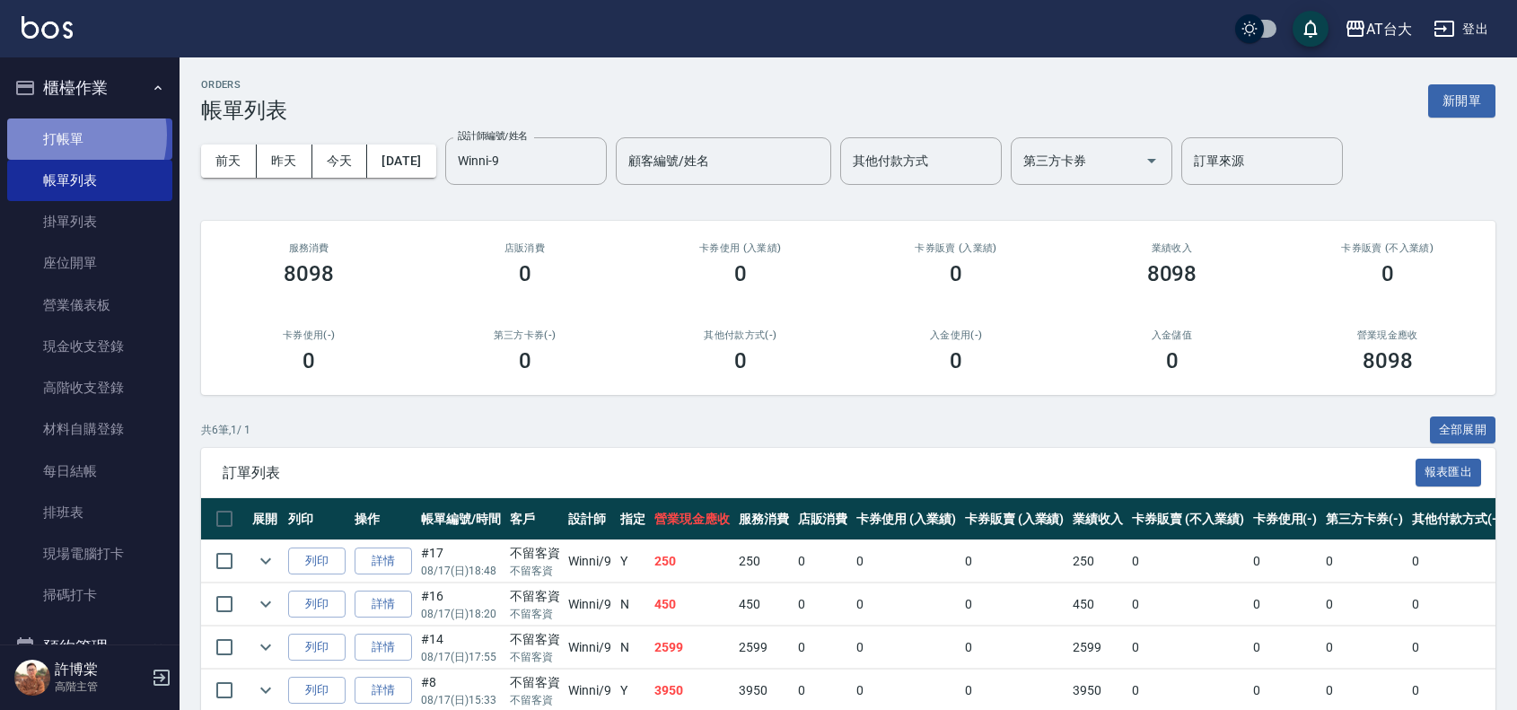
click at [64, 135] on link "打帳單" at bounding box center [89, 138] width 165 height 41
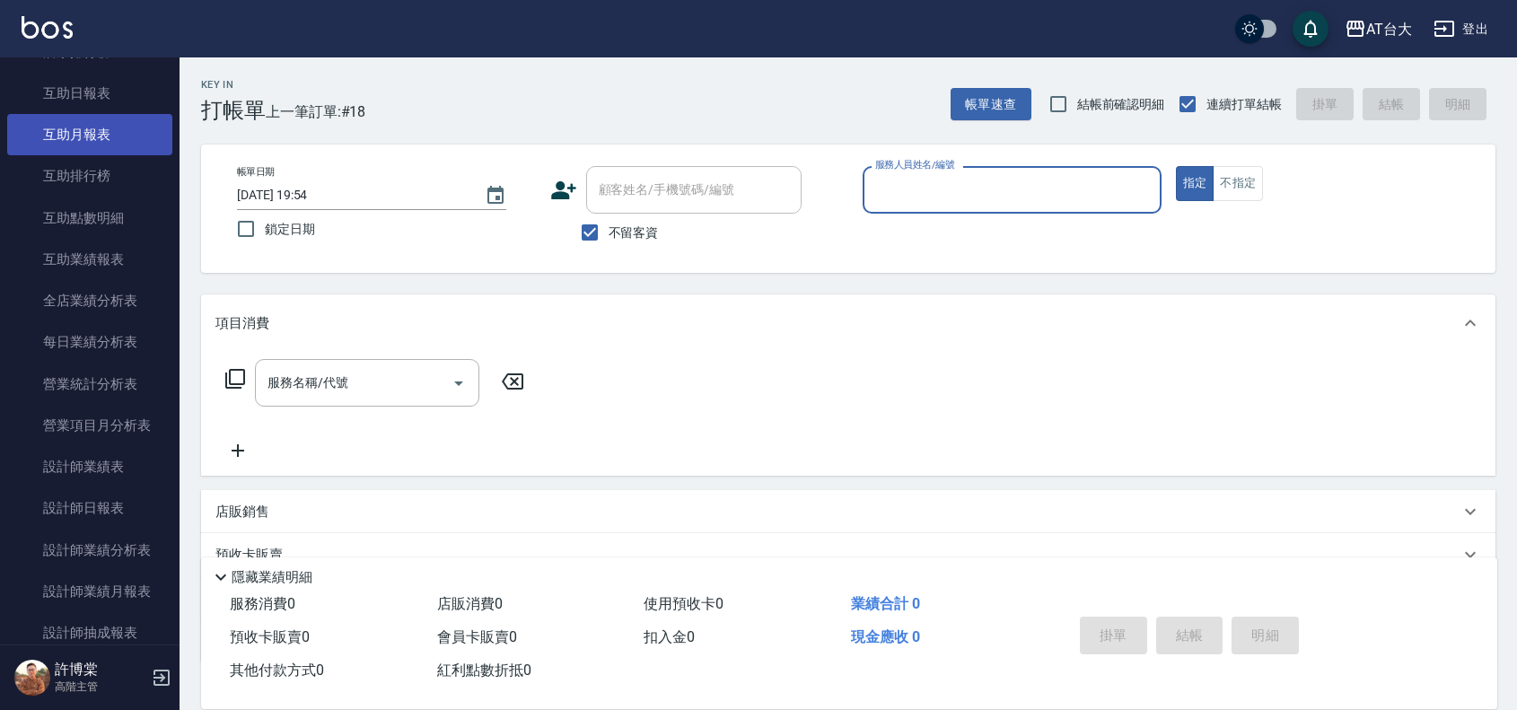
scroll to position [898, 0]
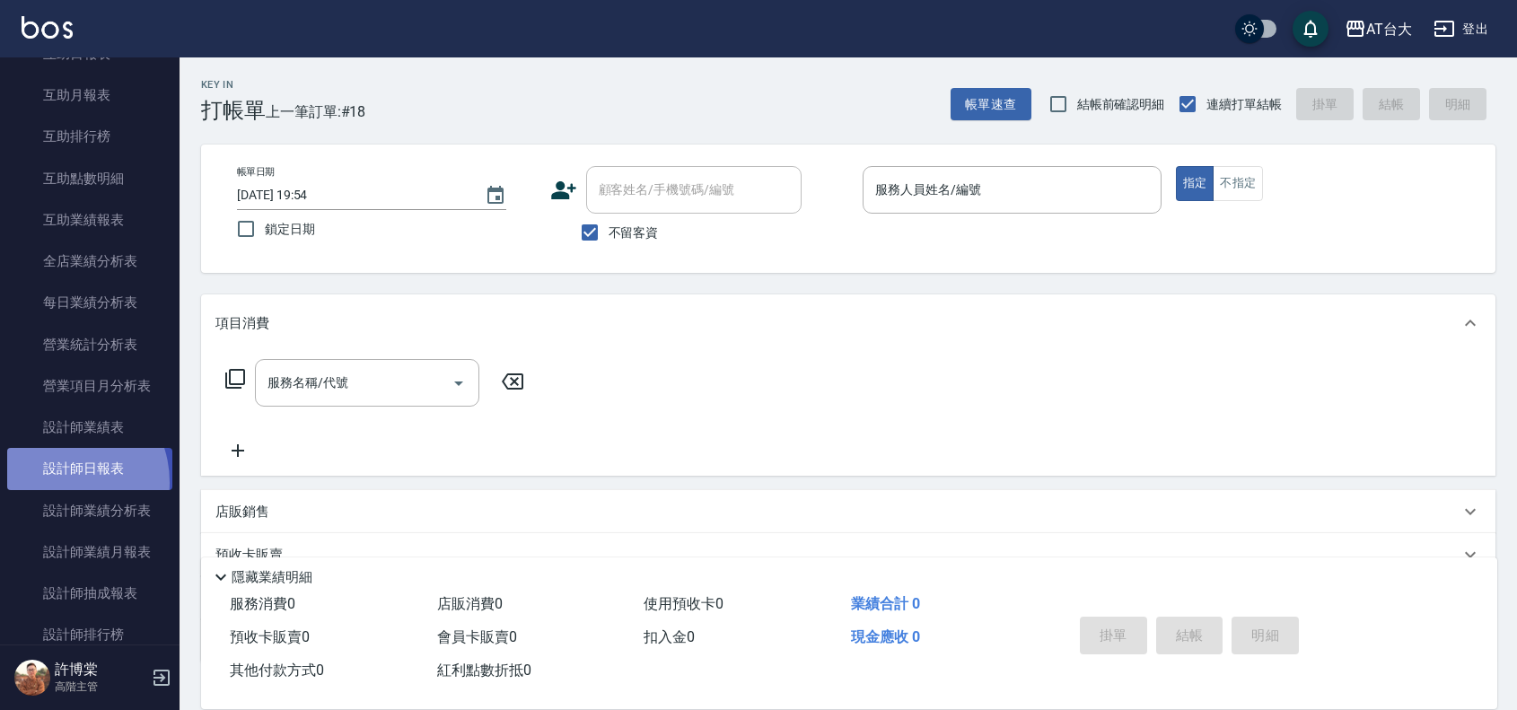
click at [58, 482] on link "設計師日報表" at bounding box center [89, 468] width 165 height 41
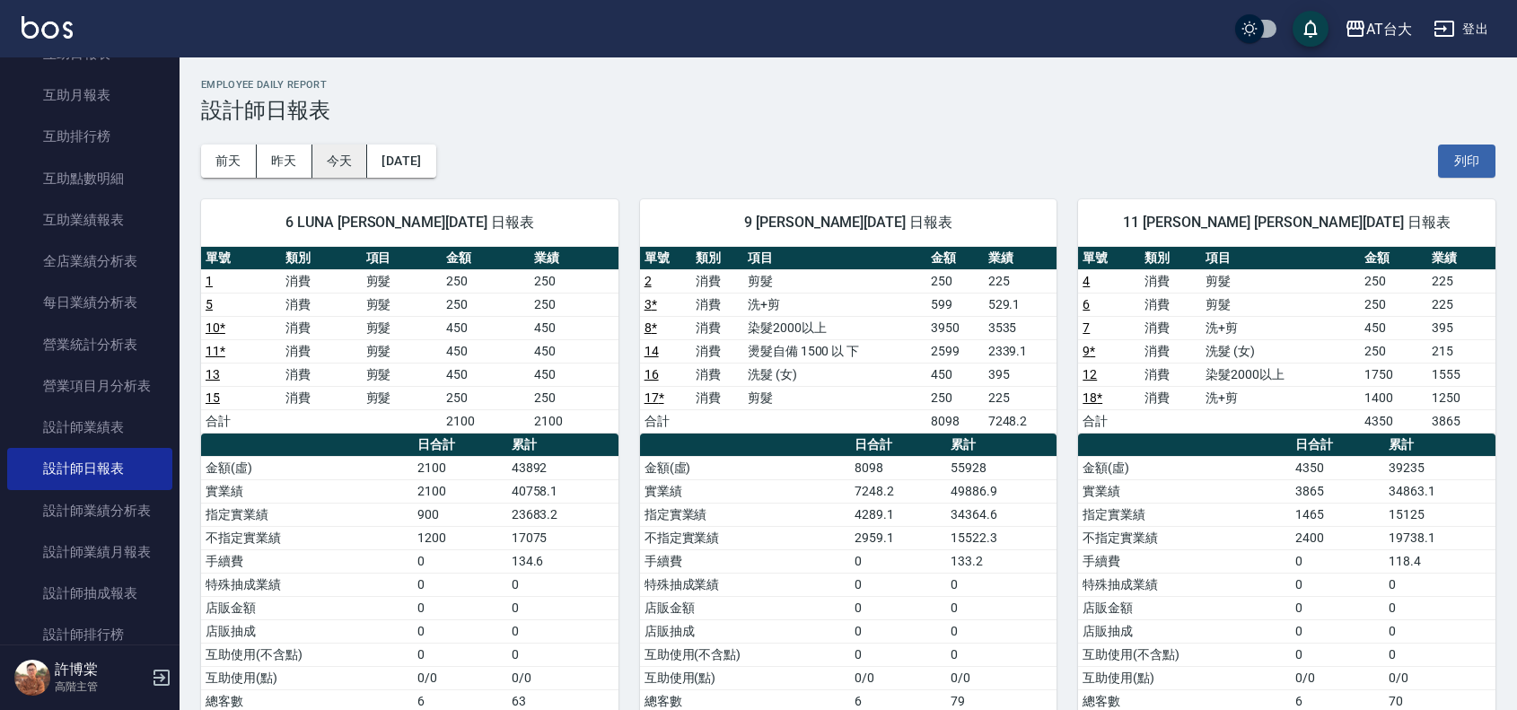
click at [317, 149] on button "今天" at bounding box center [340, 161] width 56 height 33
